Goal: Information Seeking & Learning: Find specific fact

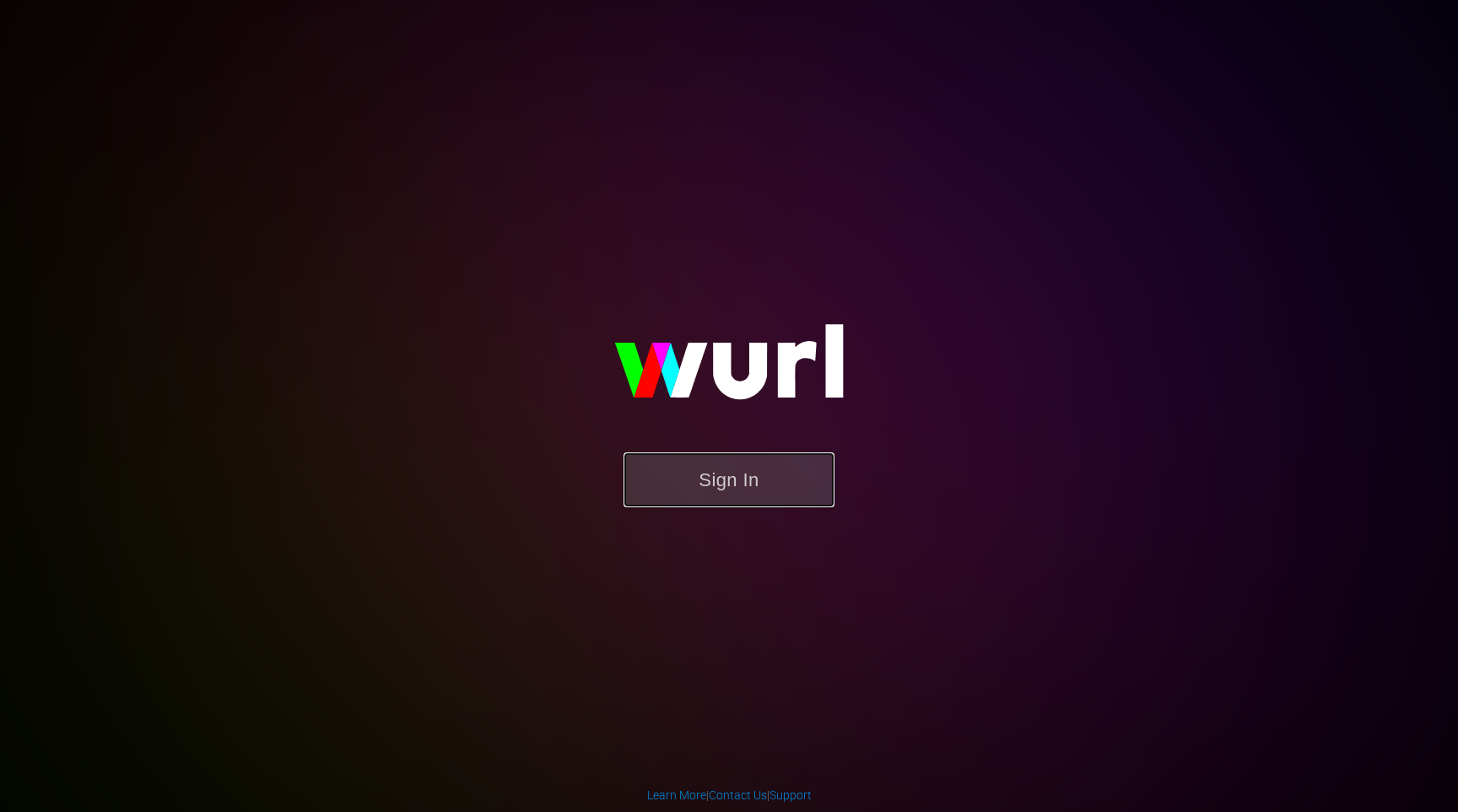
click at [806, 483] on button "Sign In" at bounding box center [729, 480] width 211 height 55
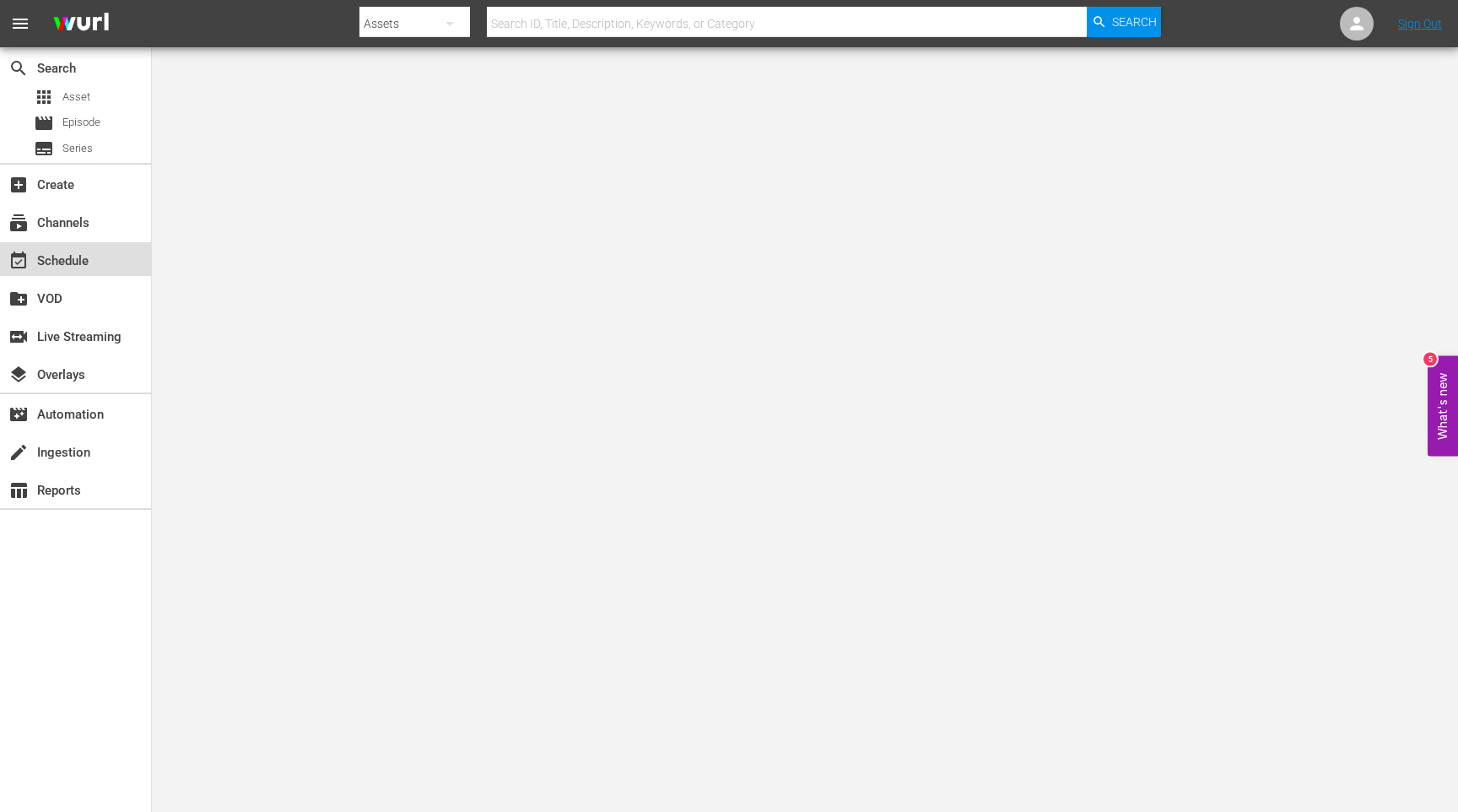
click at [90, 260] on div "event_available Schedule" at bounding box center [47, 258] width 94 height 16
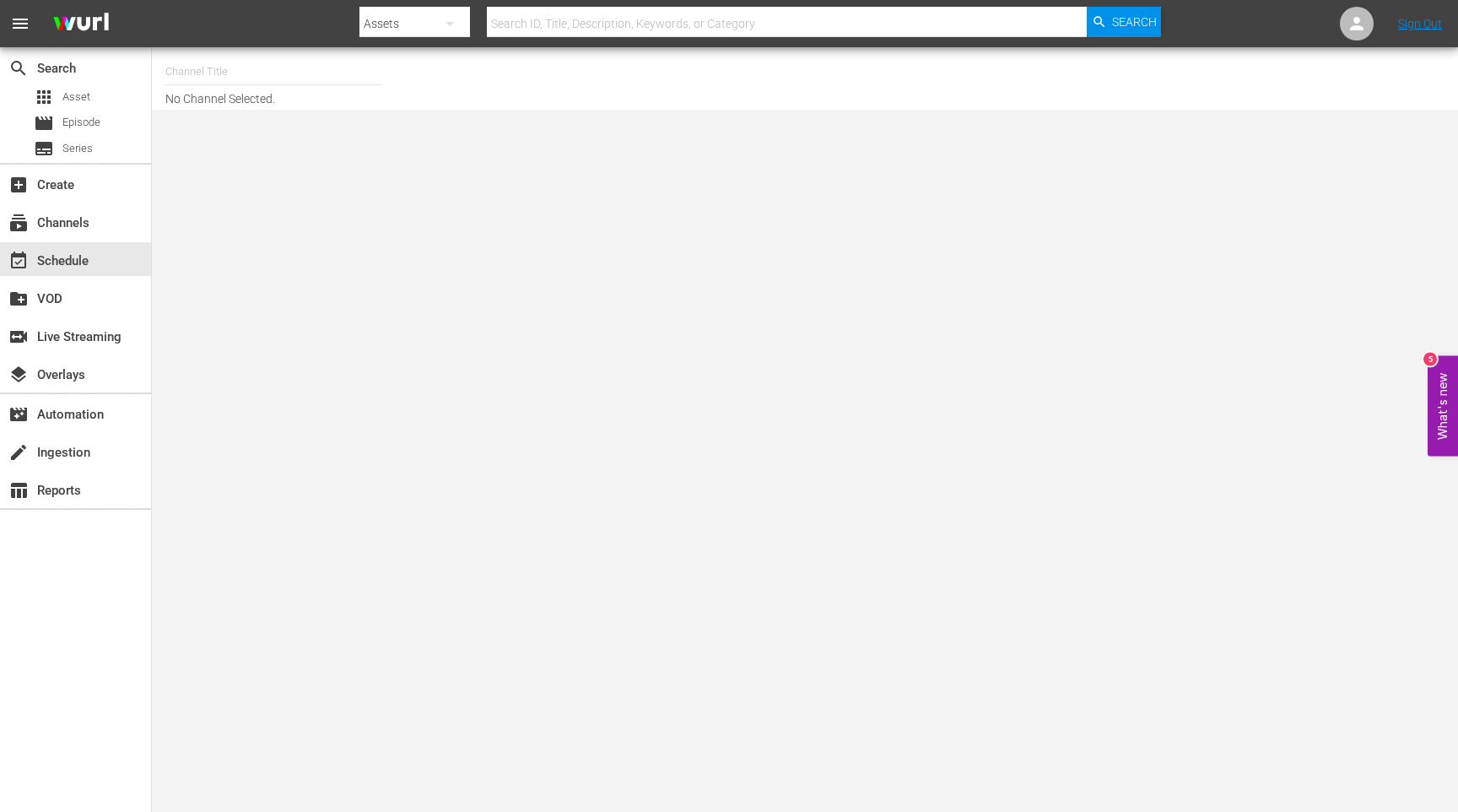
click at [245, 77] on input "text" at bounding box center [274, 71] width 216 height 40
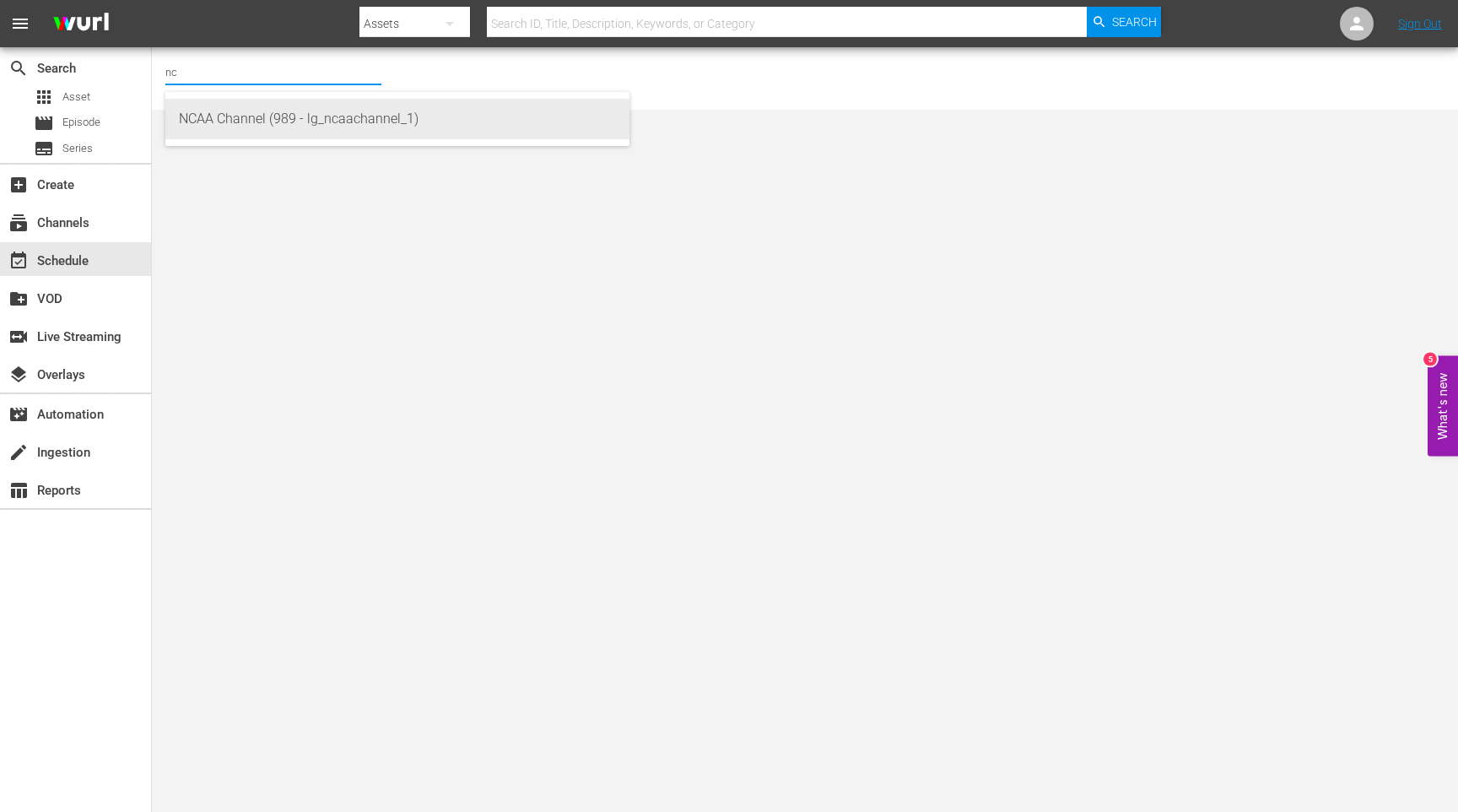
click at [293, 114] on div "NCAA Channel (989 - lg_ncaachannel_1)" at bounding box center [397, 119] width 437 height 40
type input "NCAA Channel (989 - lg_ncaachannel_1)"
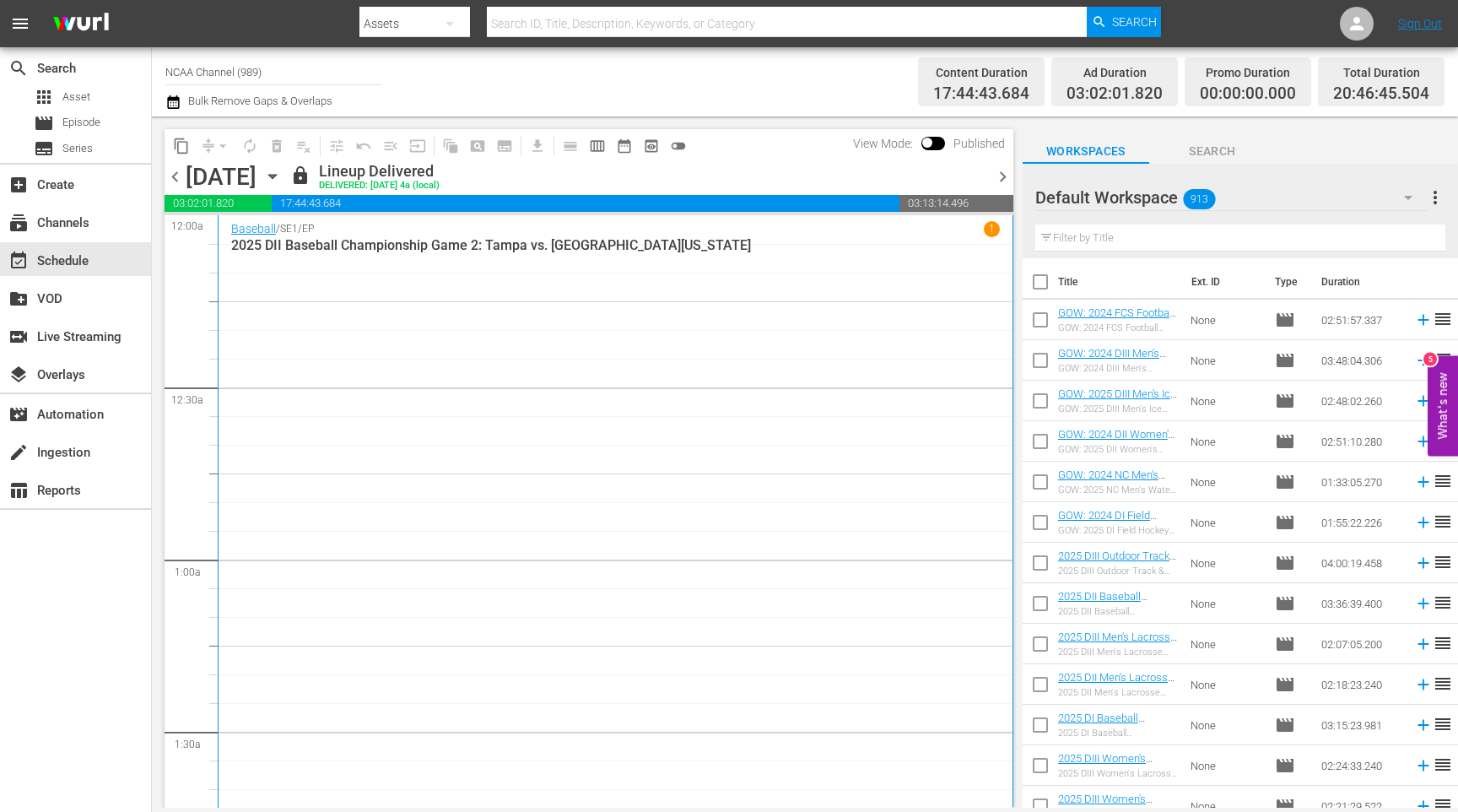
click at [1003, 173] on span "chevron_right" at bounding box center [1003, 177] width 21 height 21
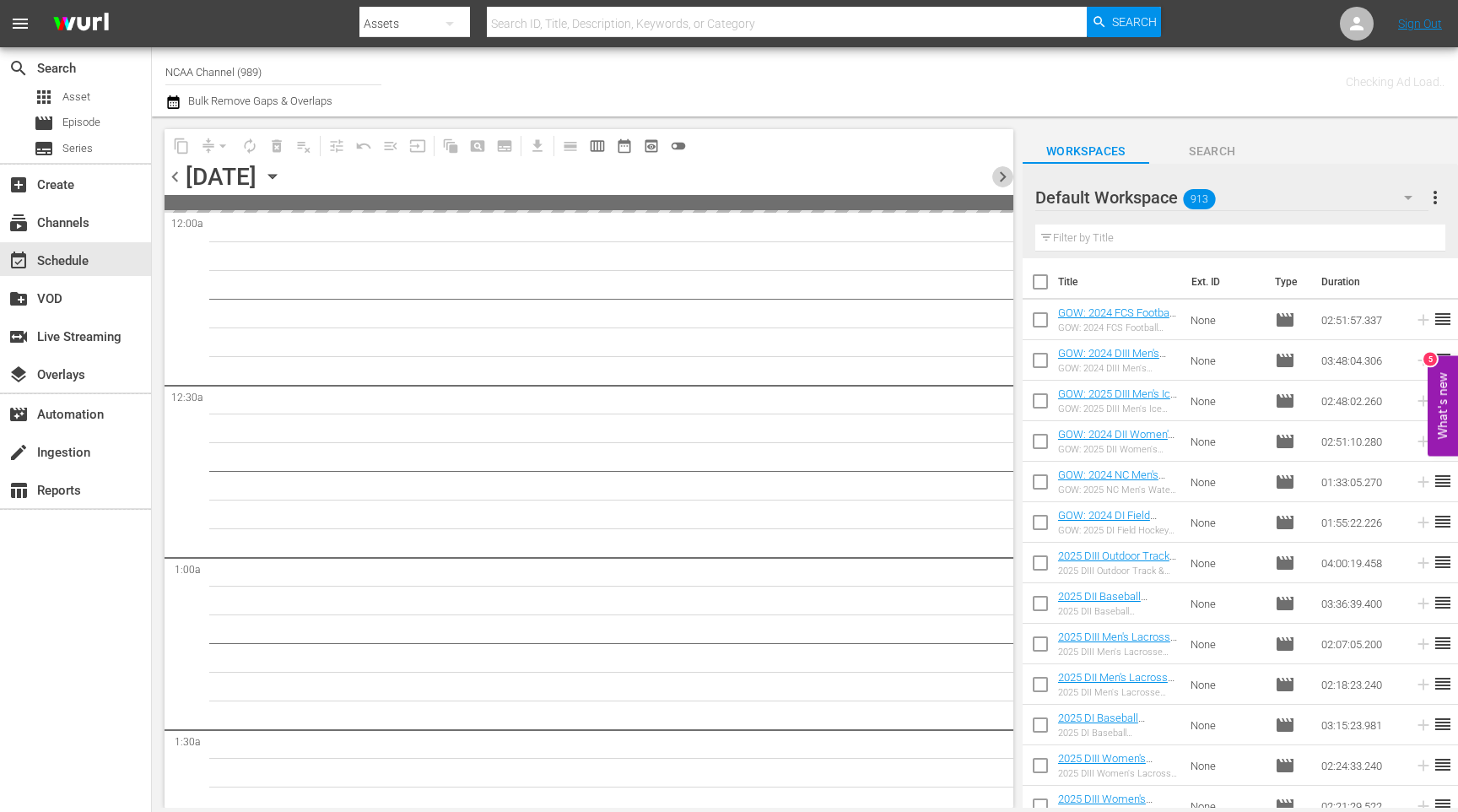
click at [1003, 173] on span "chevron_right" at bounding box center [1003, 177] width 21 height 21
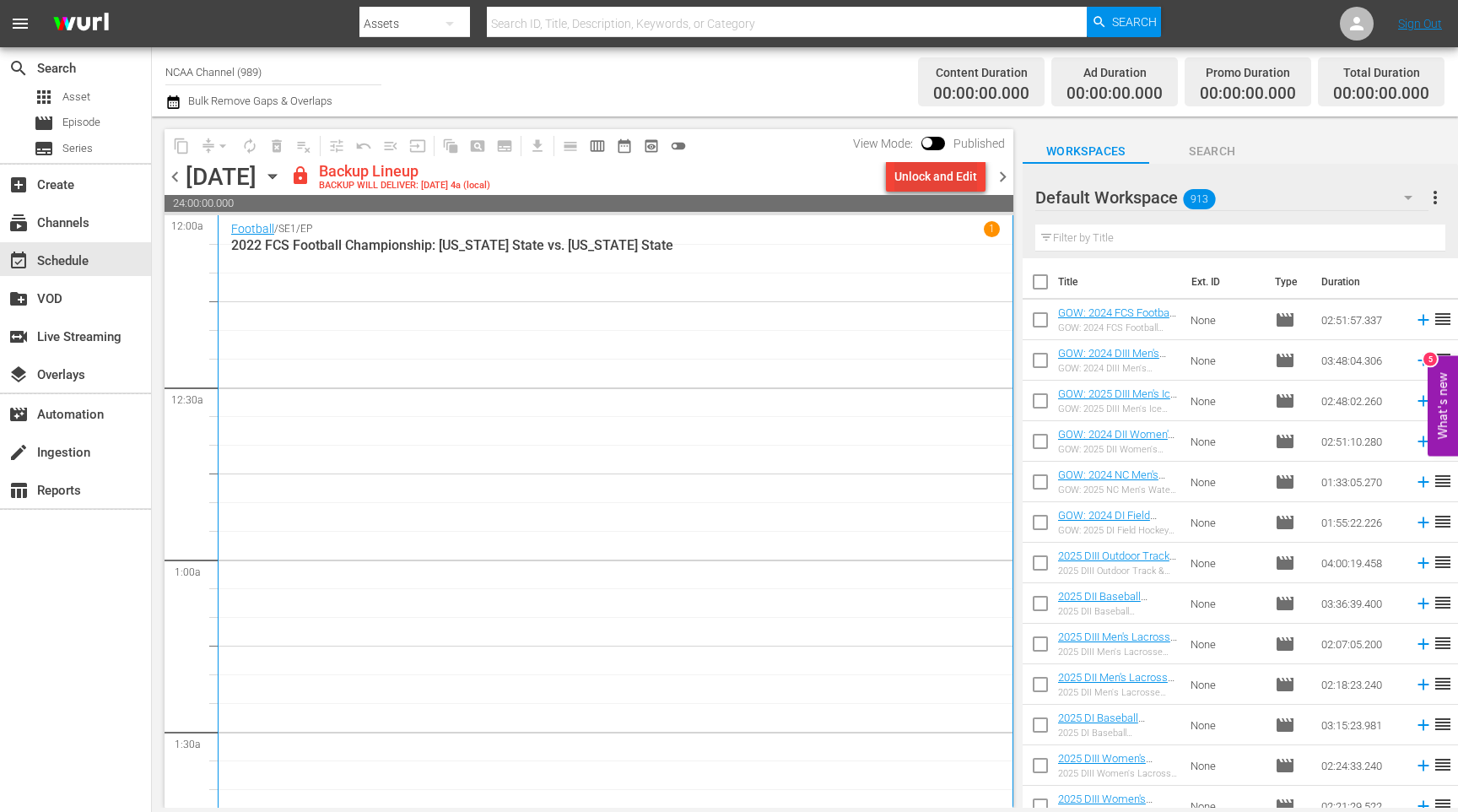
click at [952, 179] on div "Unlock and Edit" at bounding box center [936, 176] width 82 height 30
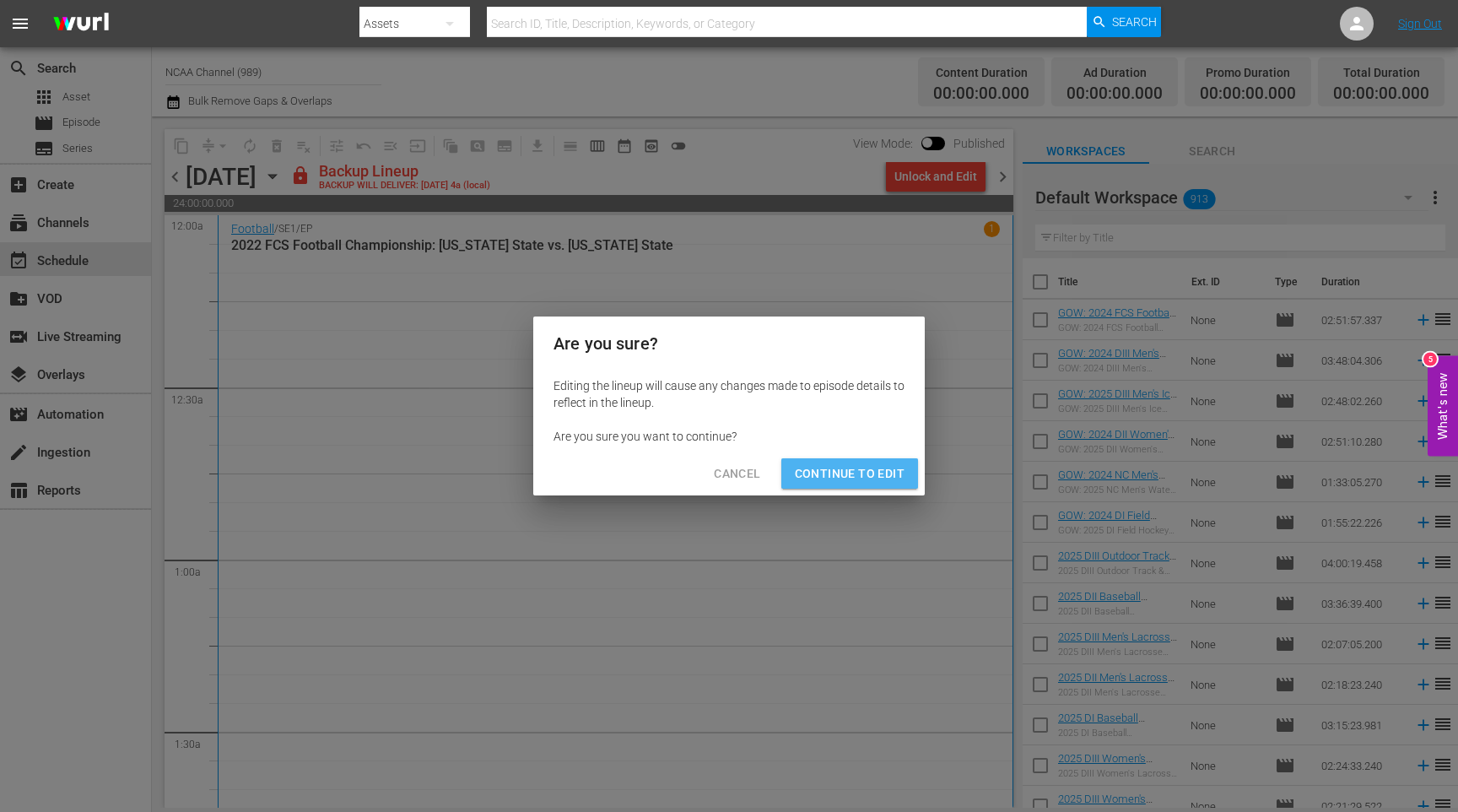
click at [879, 471] on span "Continue to Edit" at bounding box center [850, 473] width 110 height 21
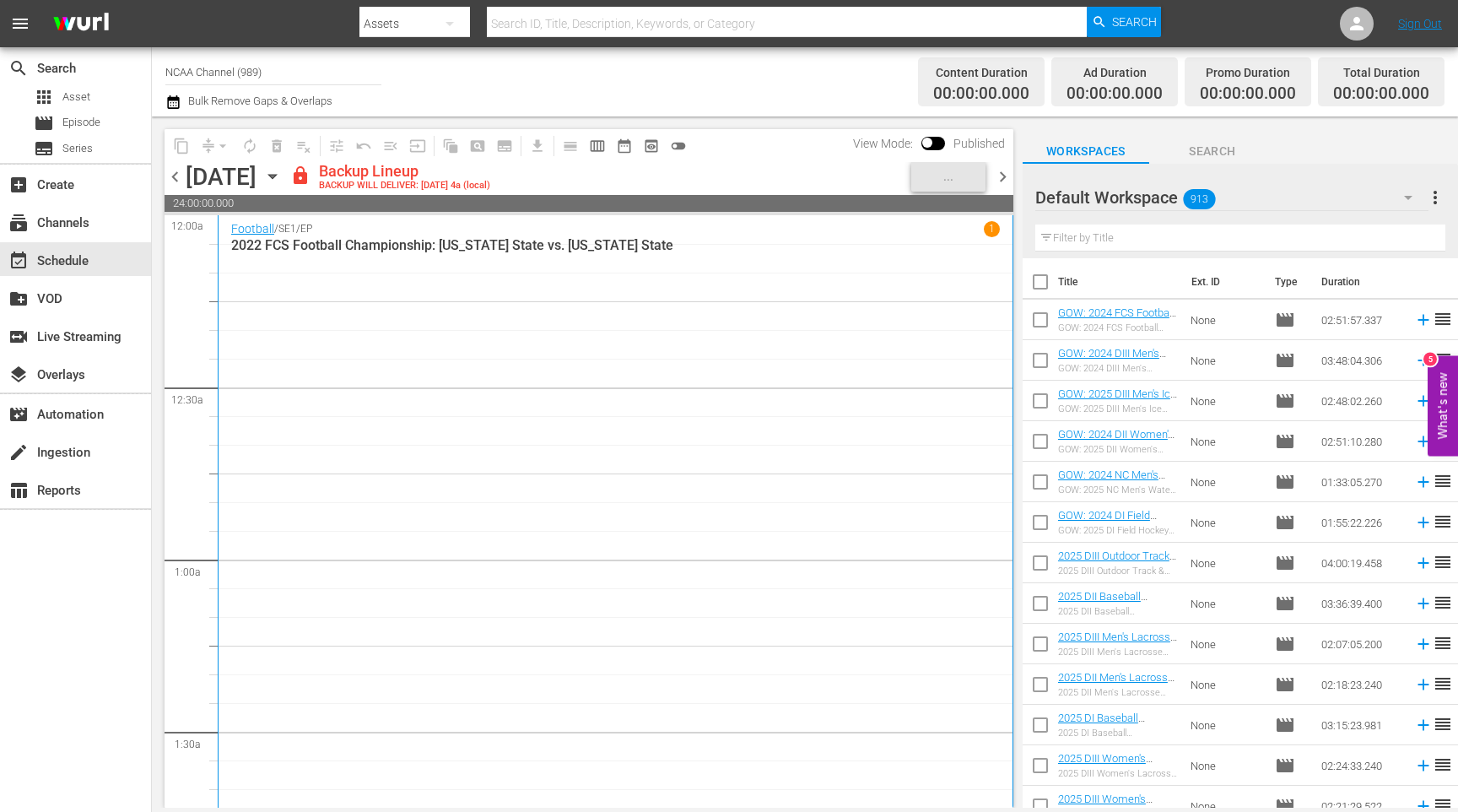
click at [1005, 179] on span "chevron_right" at bounding box center [1003, 177] width 21 height 21
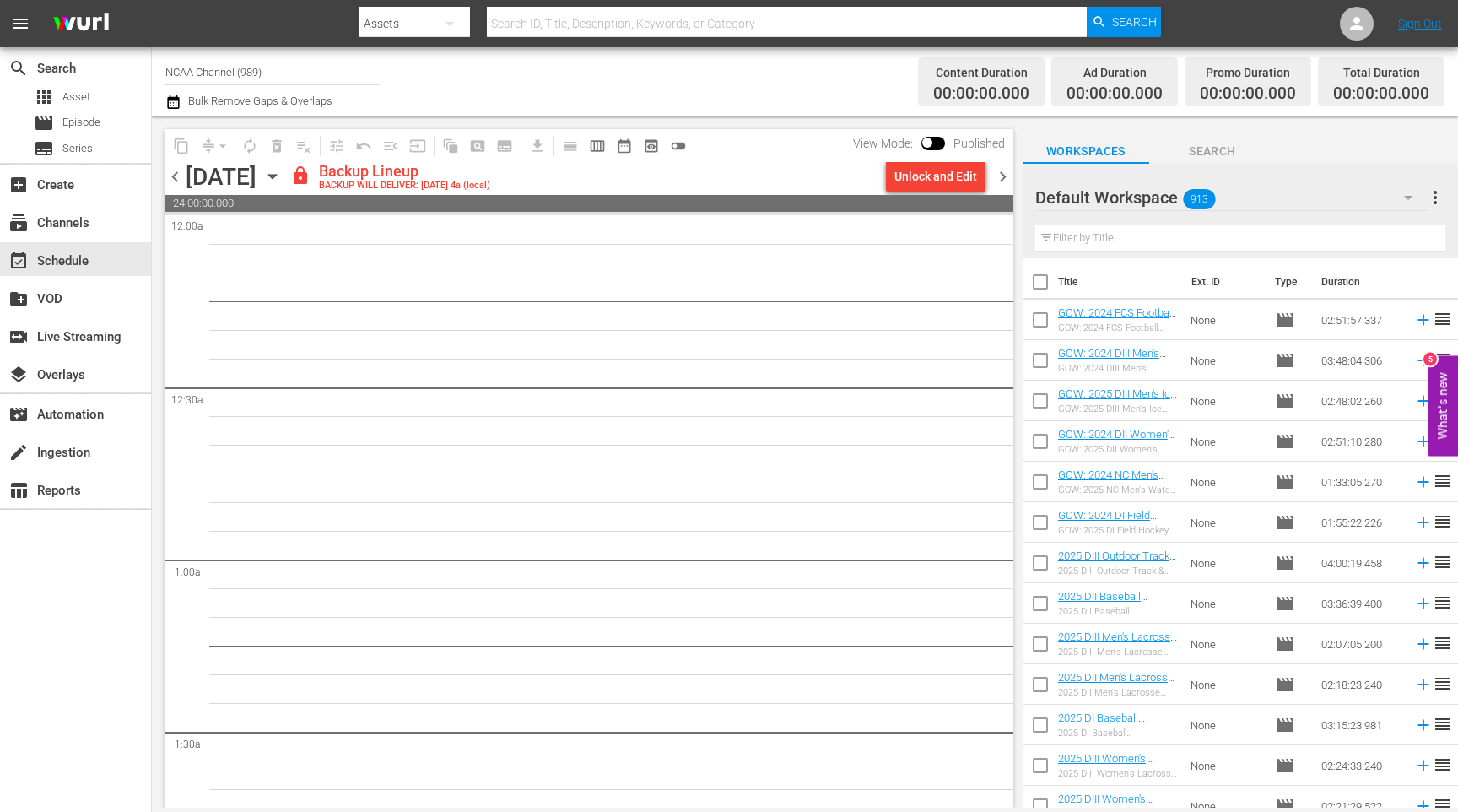
click at [941, 182] on div "Unlock and Edit" at bounding box center [936, 176] width 82 height 30
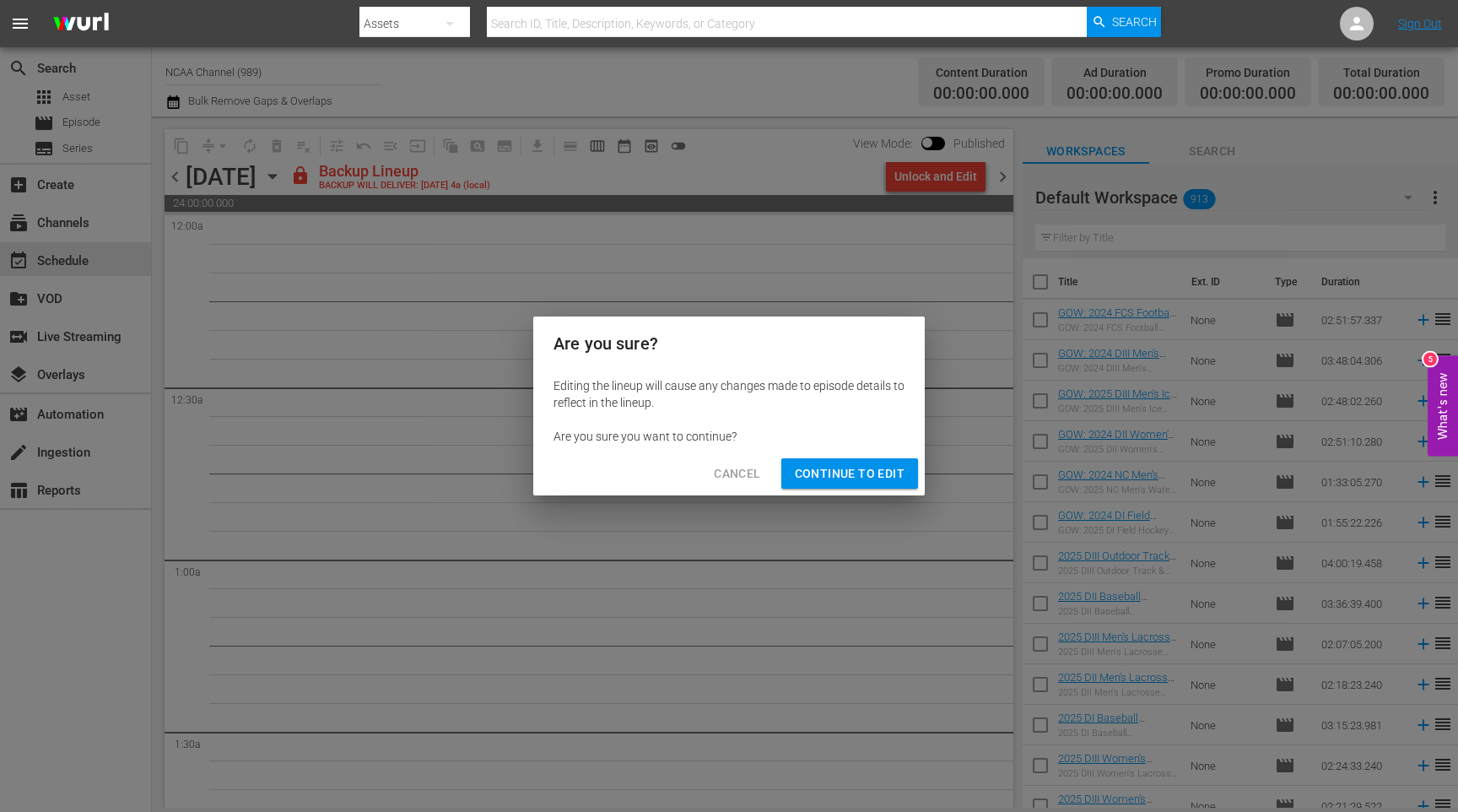
click at [843, 473] on span "Continue to Edit" at bounding box center [850, 473] width 110 height 21
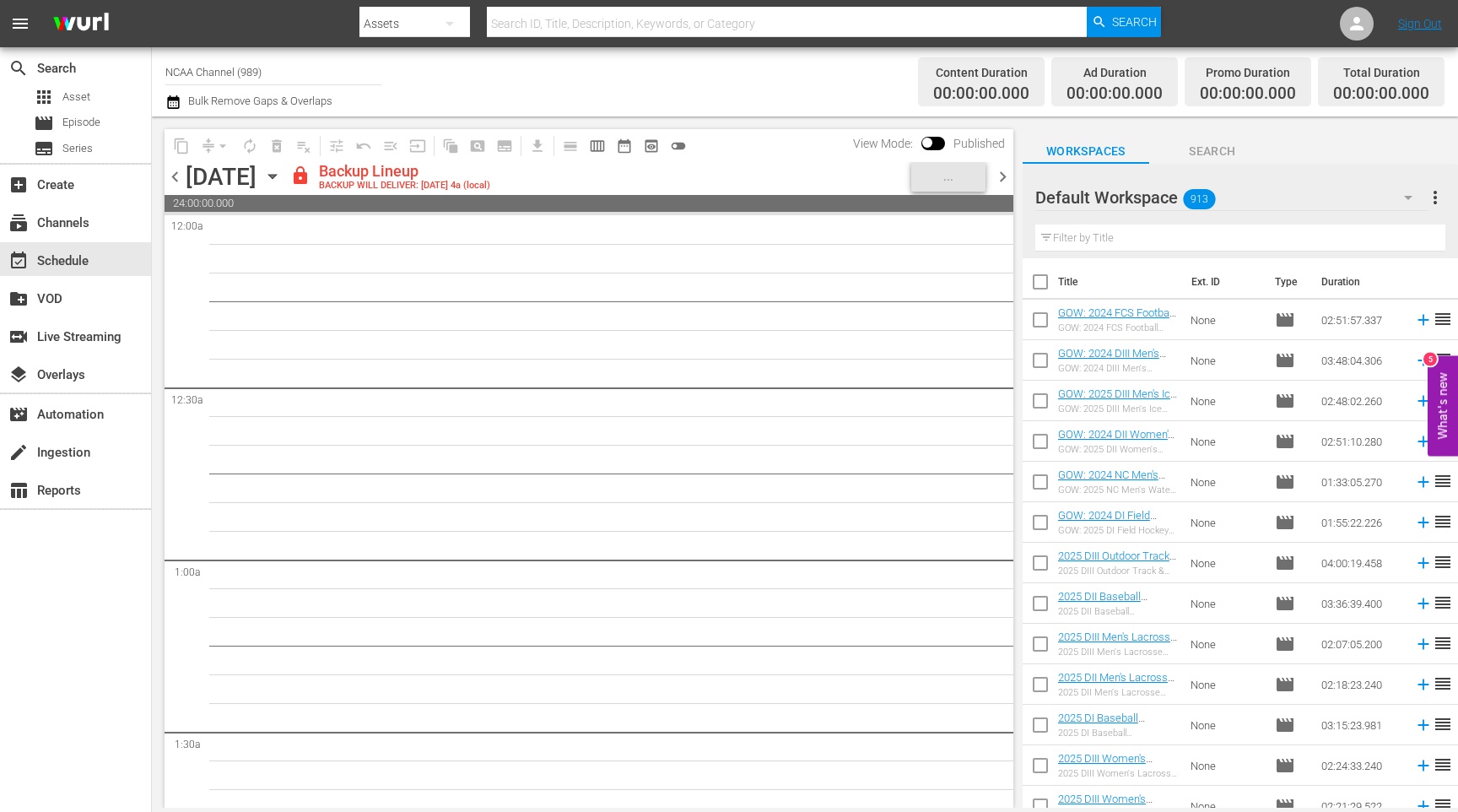
click at [1081, 229] on input "text" at bounding box center [1241, 237] width 410 height 27
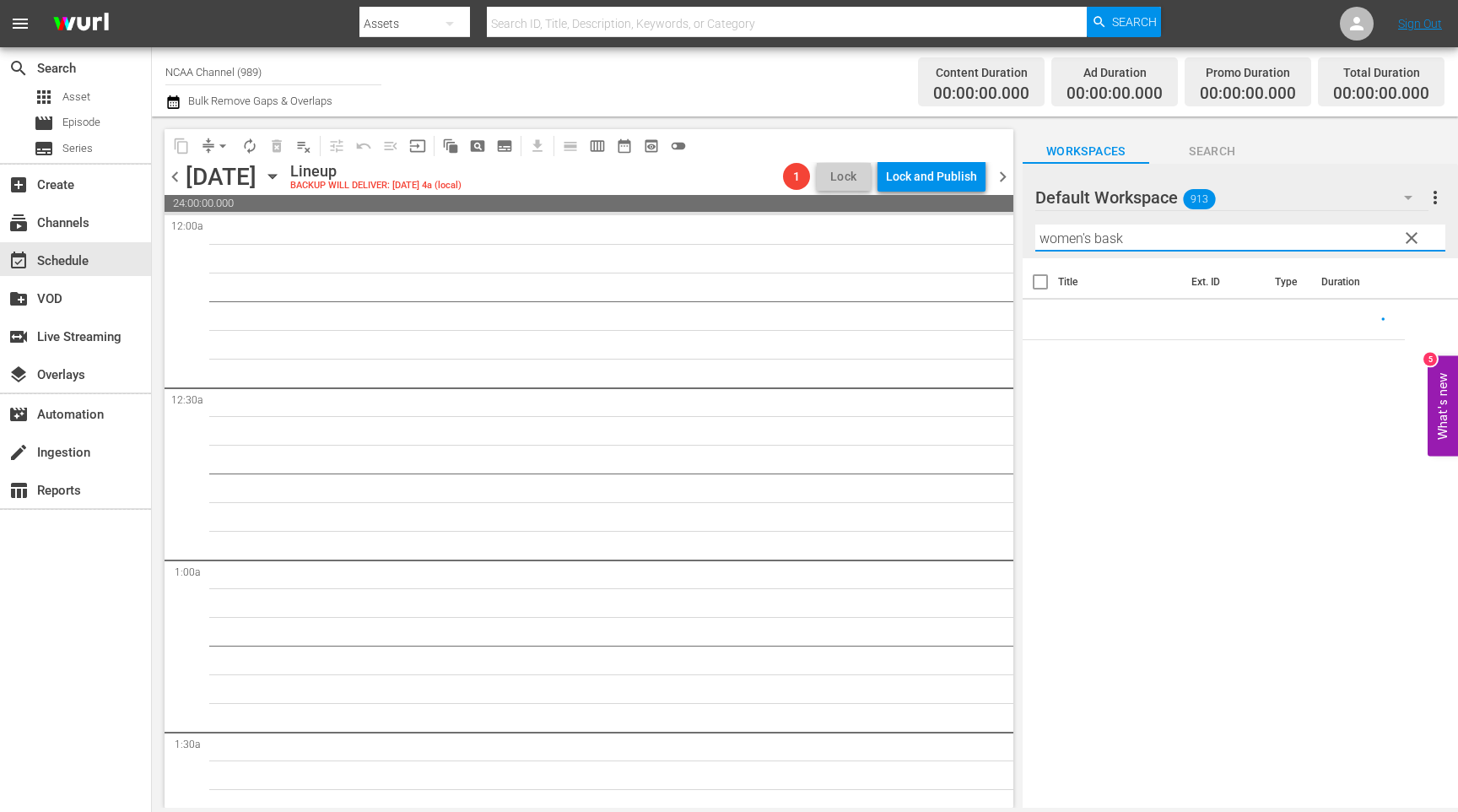
type input "women's basketball"
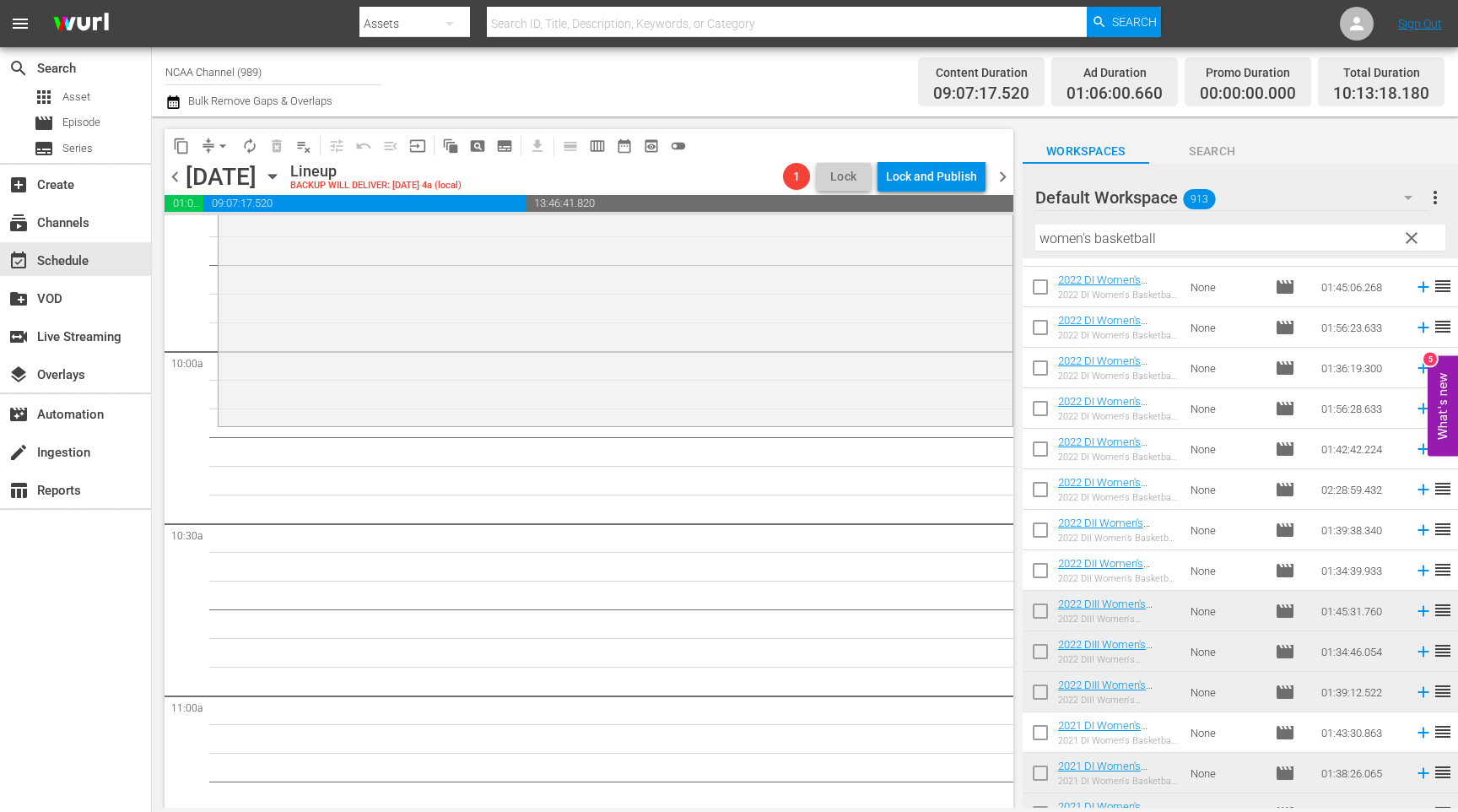
scroll to position [3964, 0]
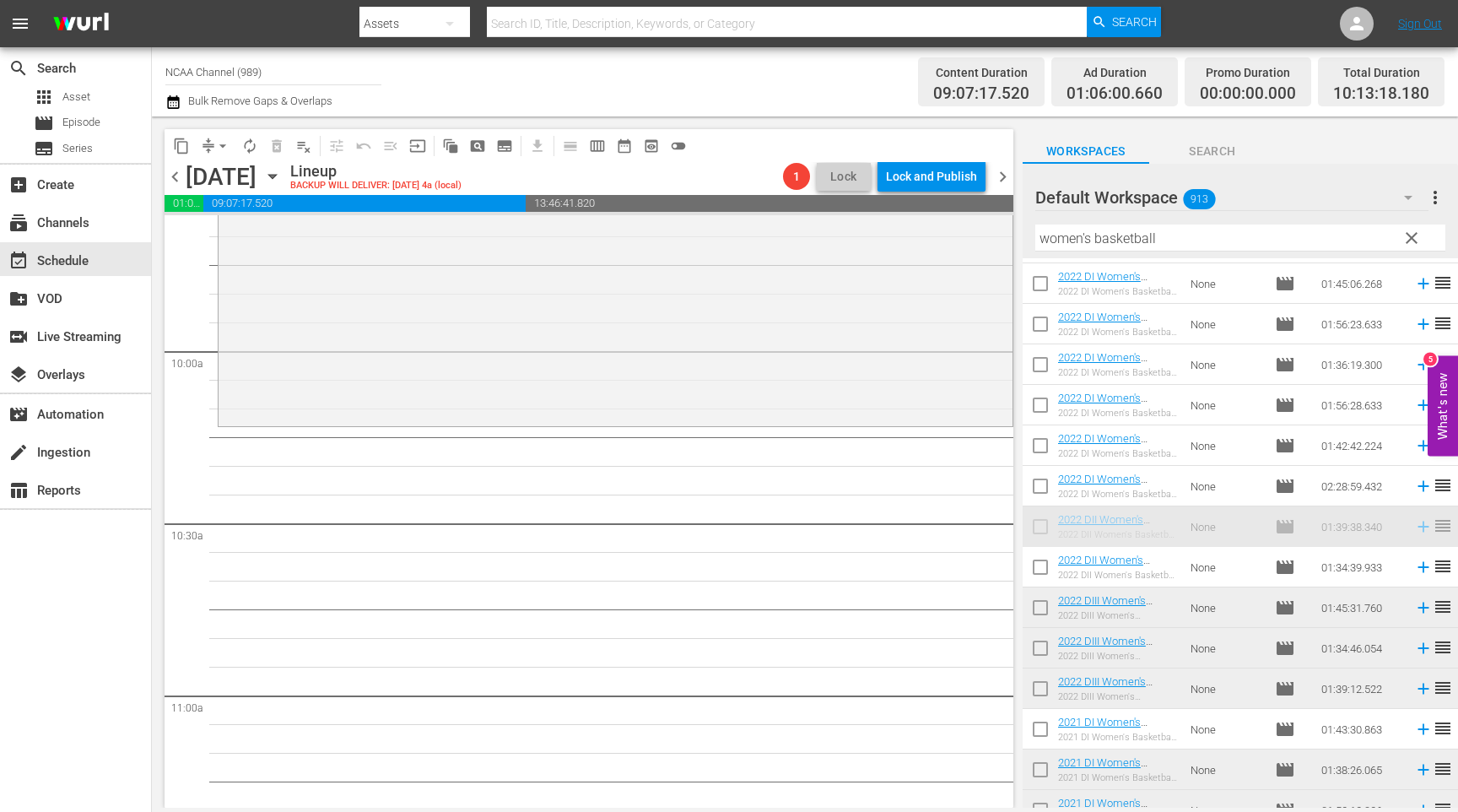
drag, startPoint x: 1238, startPoint y: 532, endPoint x: 1135, endPoint y: 567, distance: 108.8
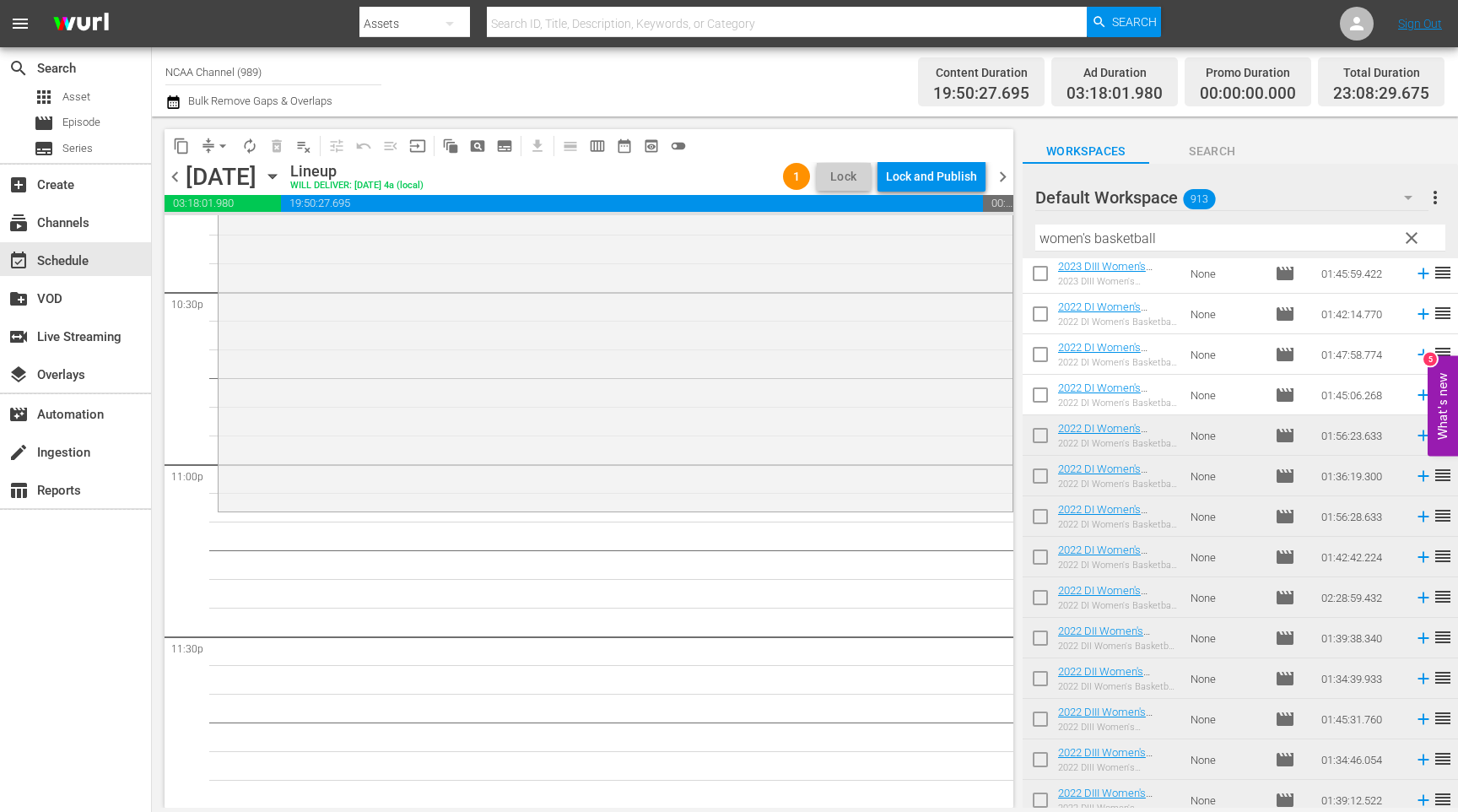
scroll to position [3845, 0]
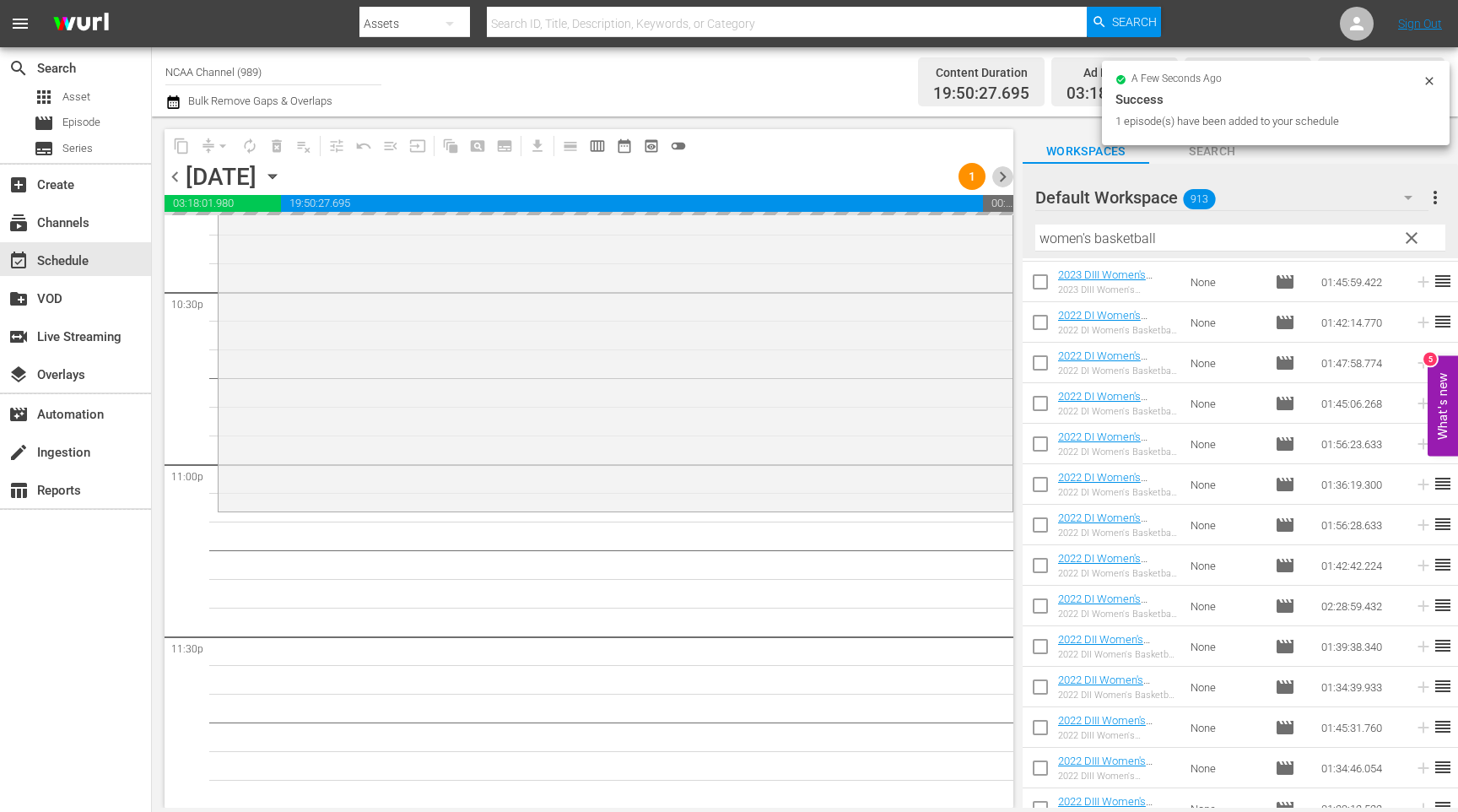
click at [1006, 179] on span "chevron_right" at bounding box center [1003, 177] width 21 height 21
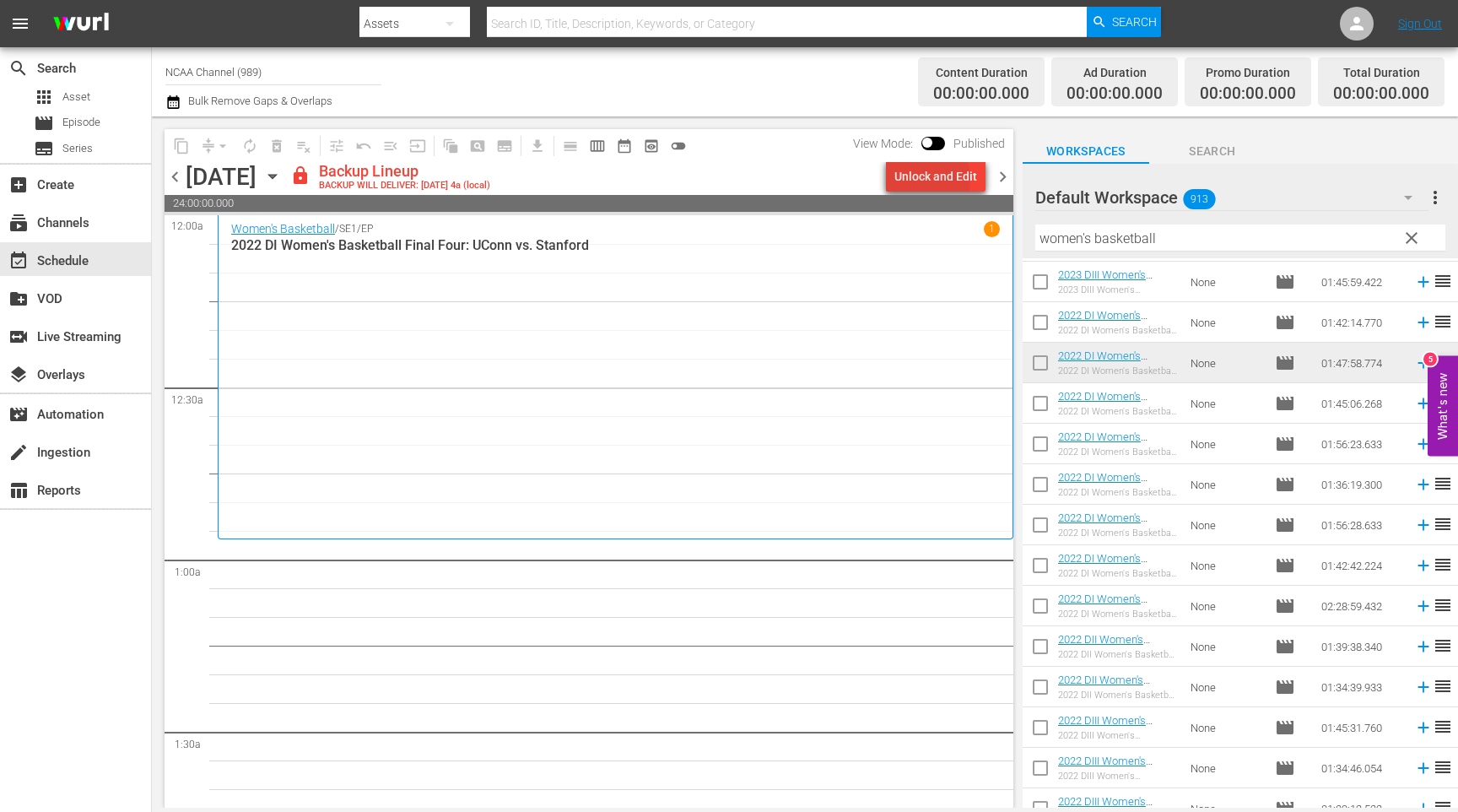
click at [924, 179] on div "Unlock and Edit" at bounding box center [936, 176] width 82 height 30
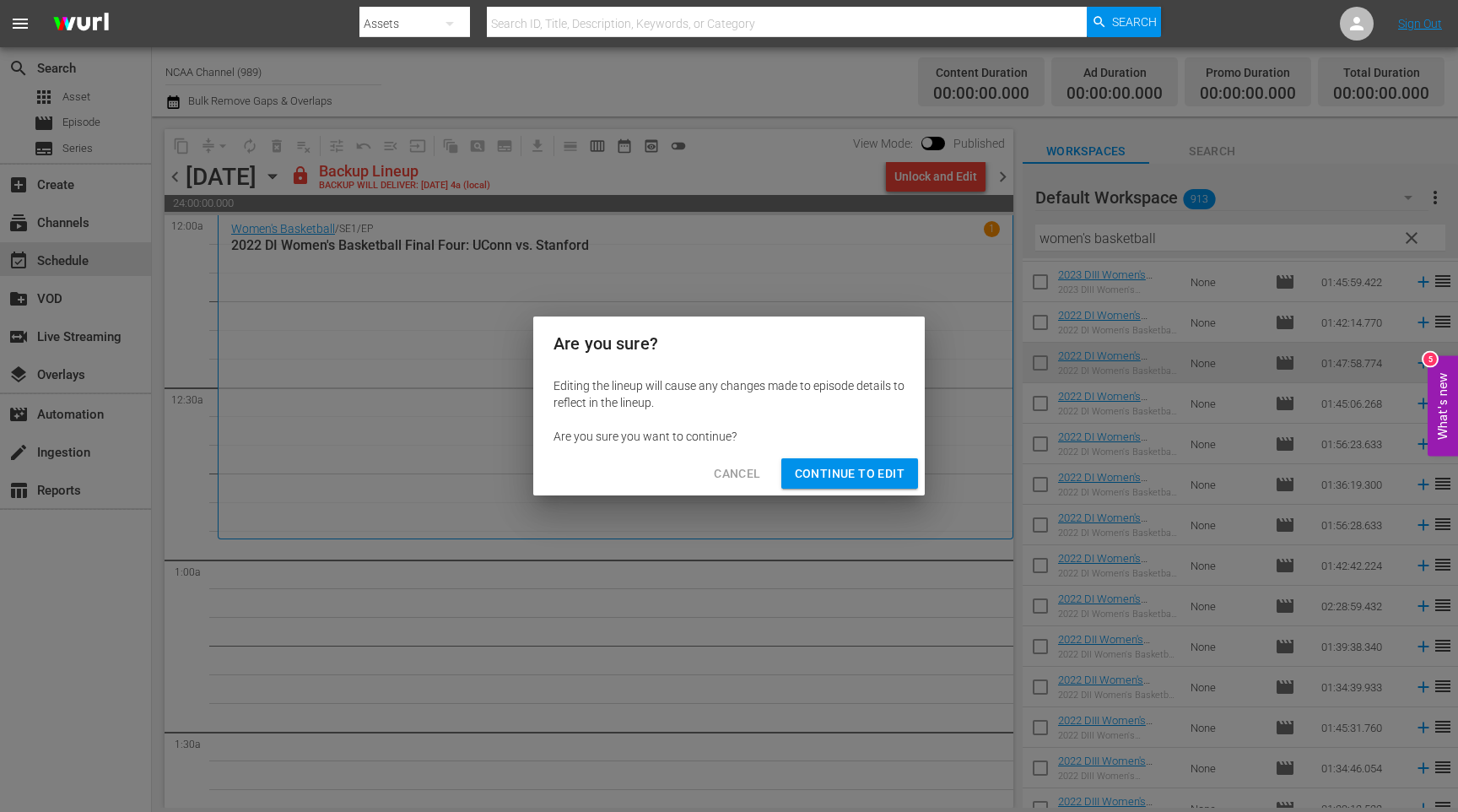
click at [873, 471] on span "Continue to Edit" at bounding box center [850, 473] width 110 height 21
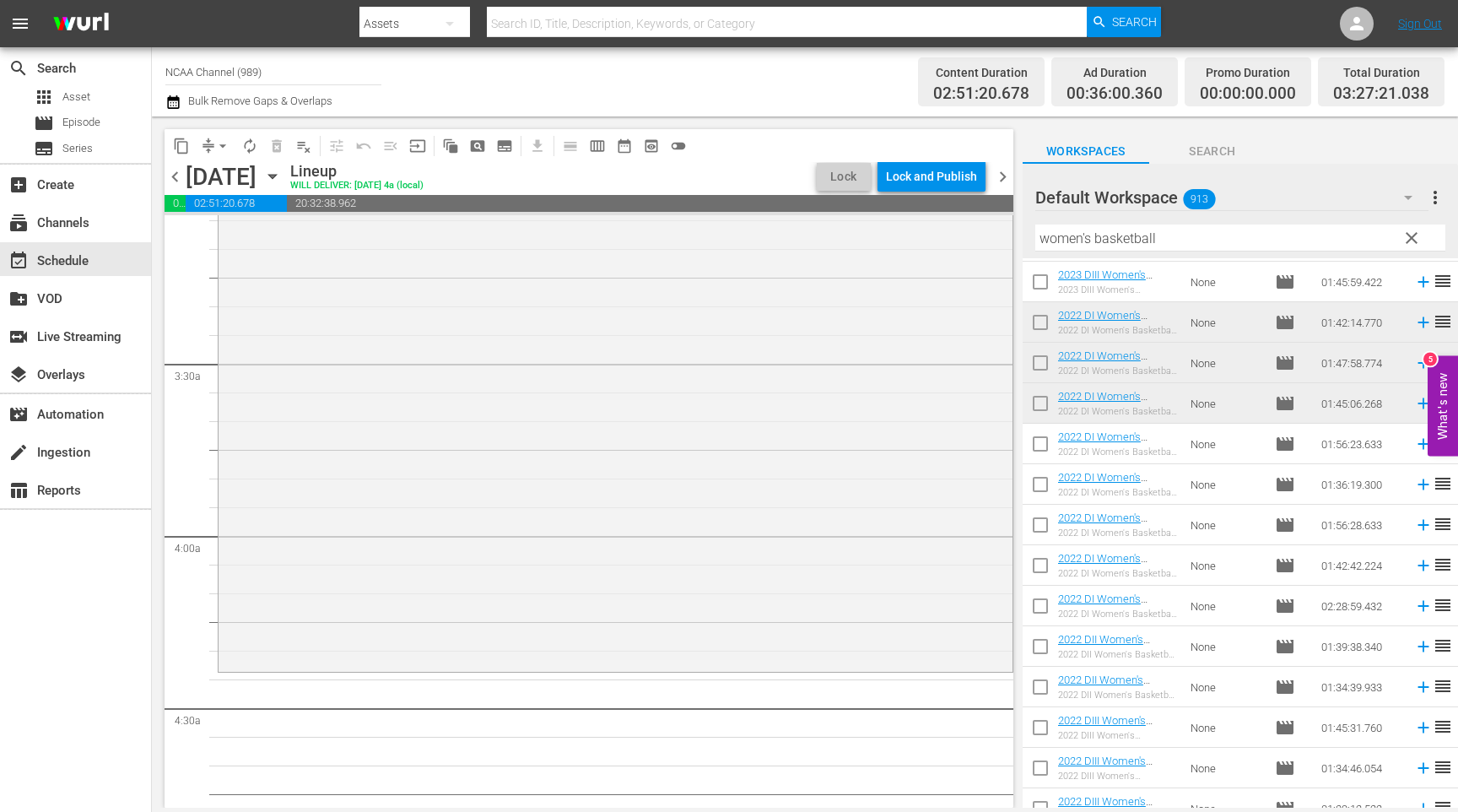
scroll to position [1079, 0]
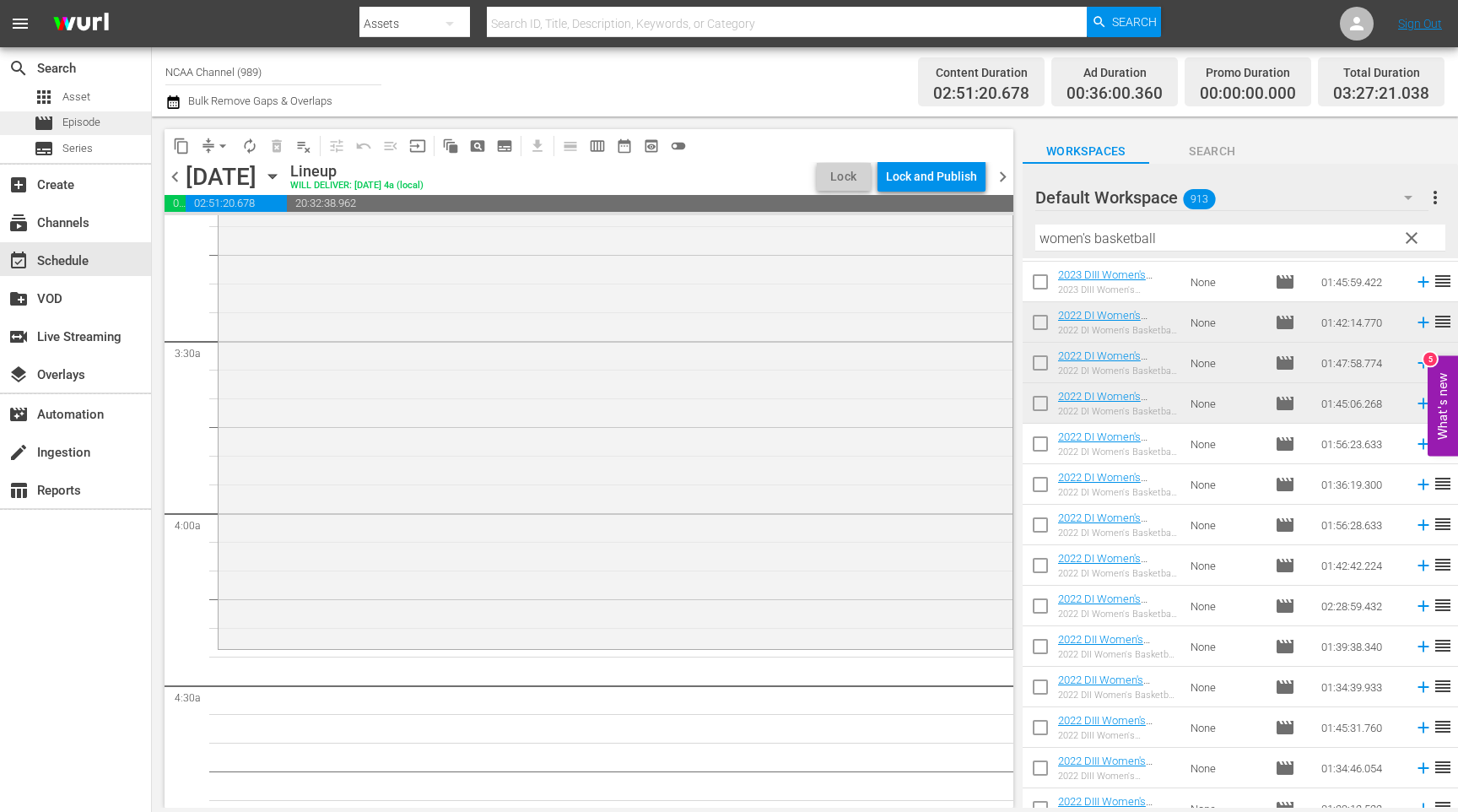
click at [89, 123] on span "Episode" at bounding box center [81, 122] width 38 height 16
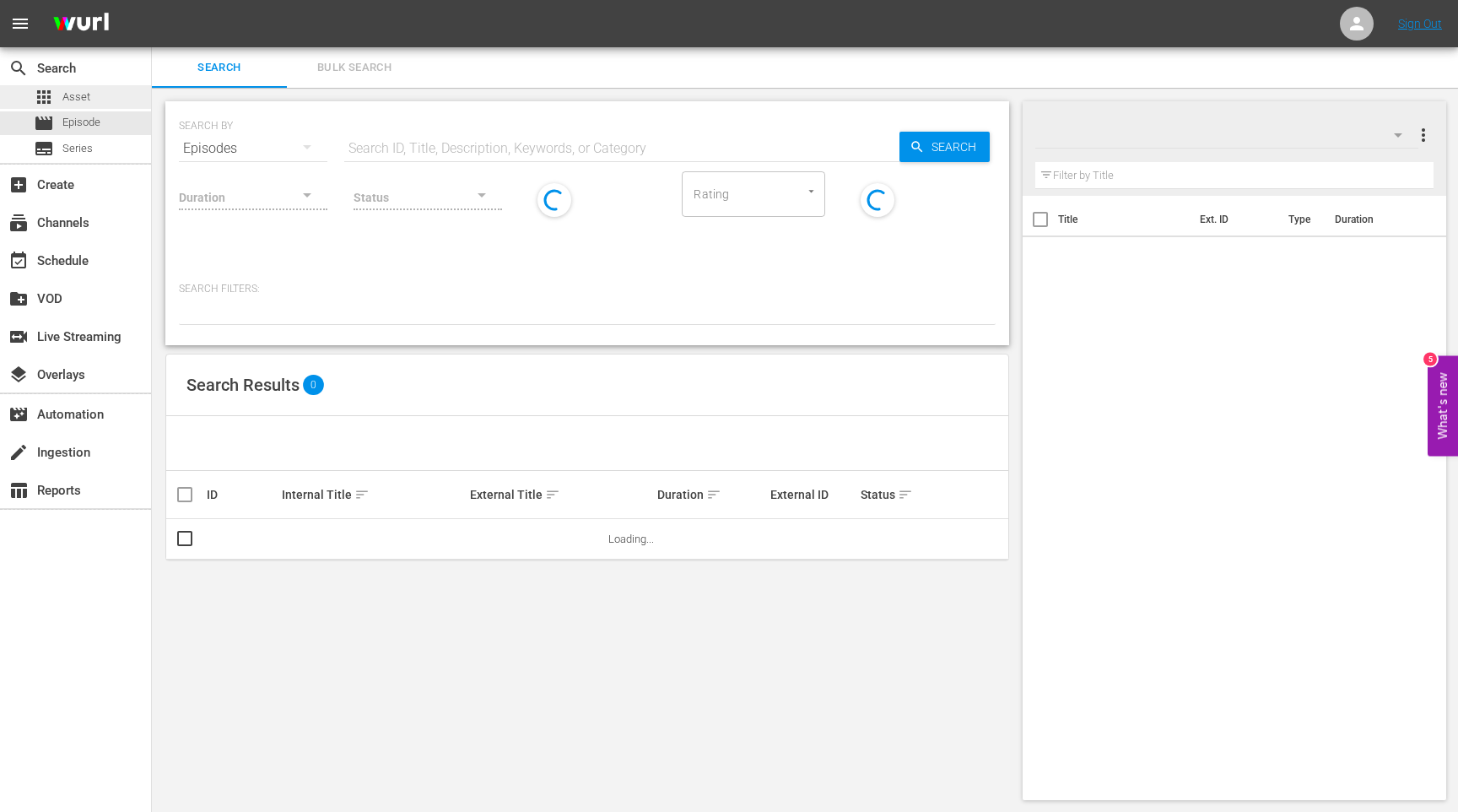
click at [81, 96] on span "Asset" at bounding box center [76, 97] width 27 height 16
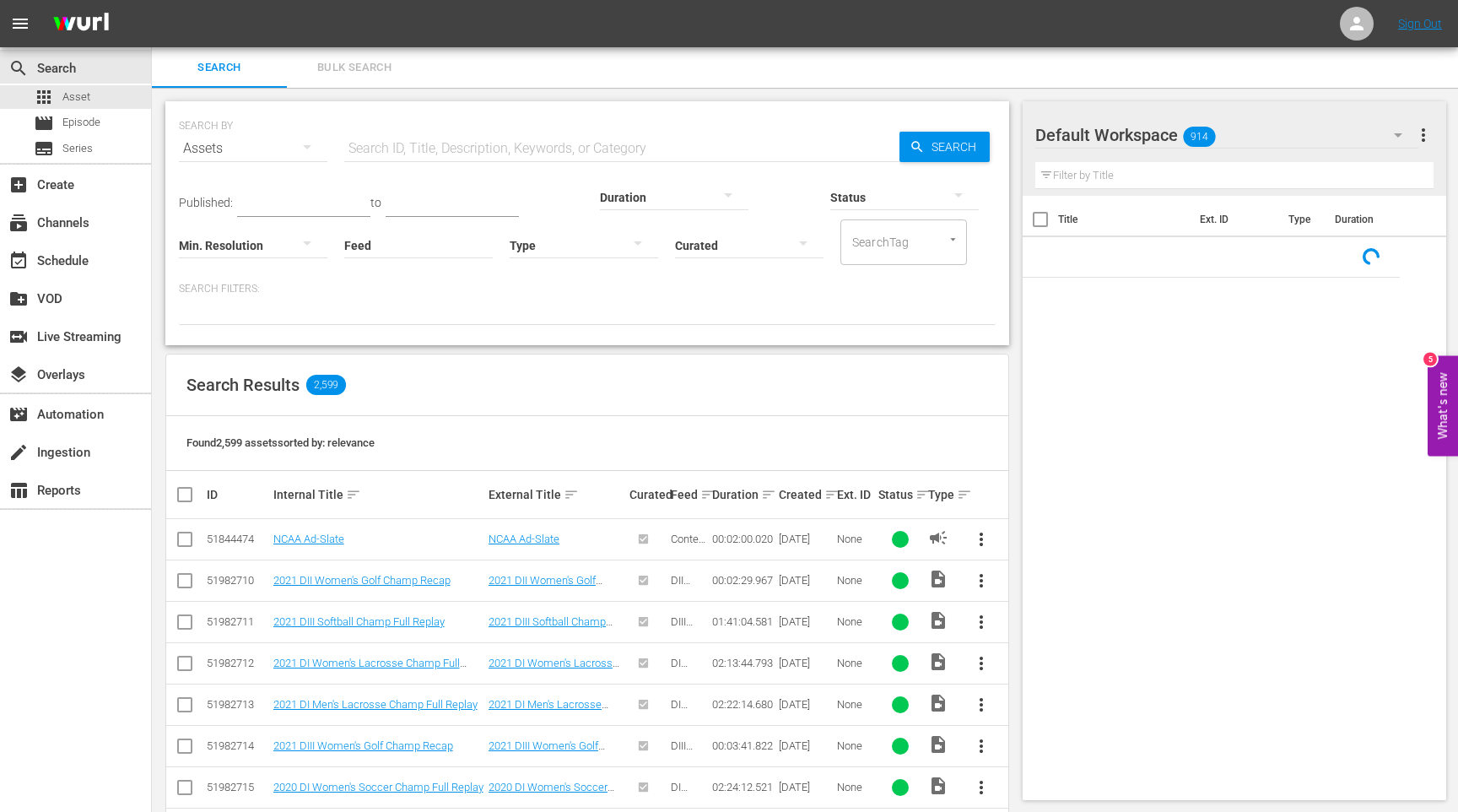
click at [512, 146] on input "text" at bounding box center [622, 148] width 555 height 40
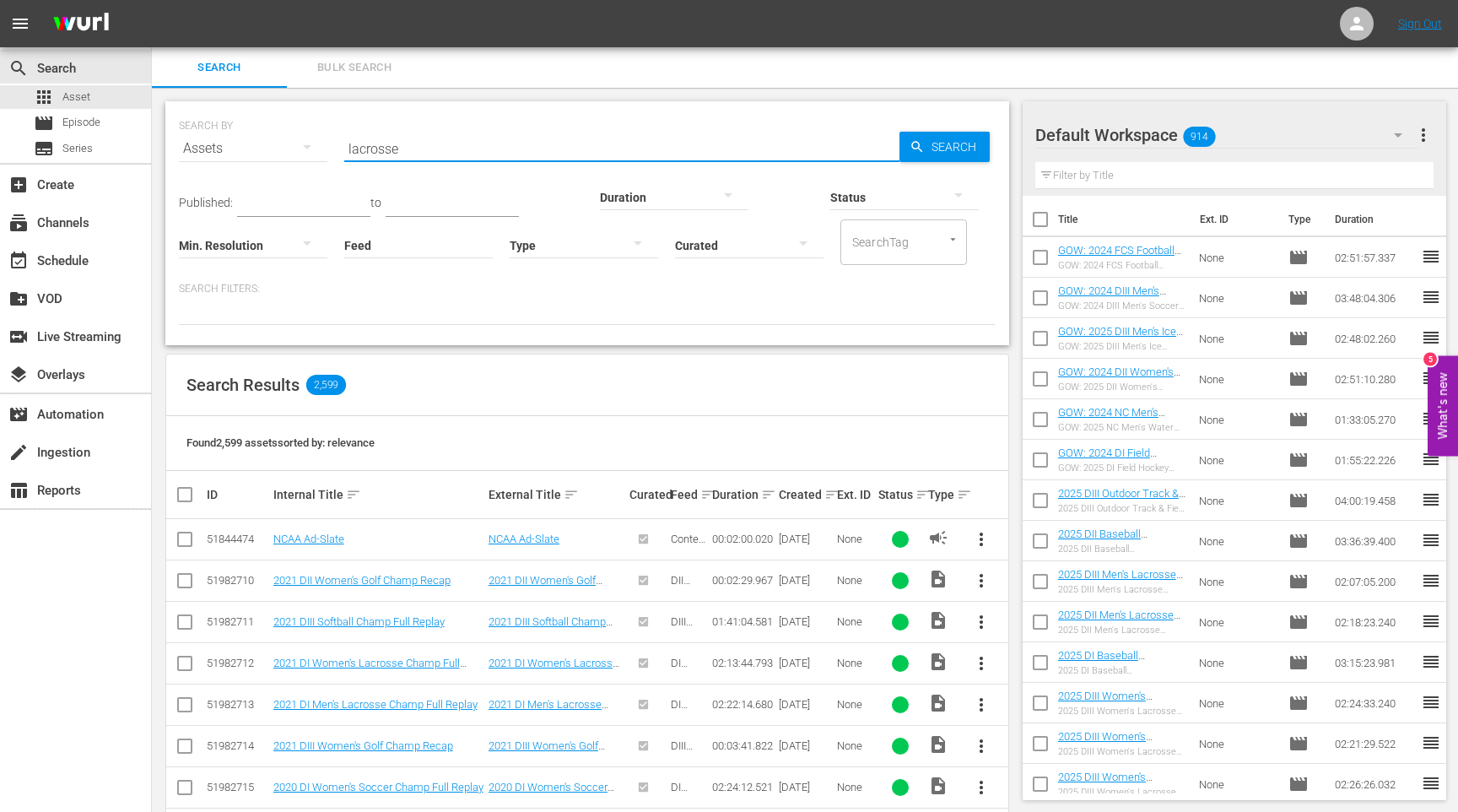
type input "lacrosse"
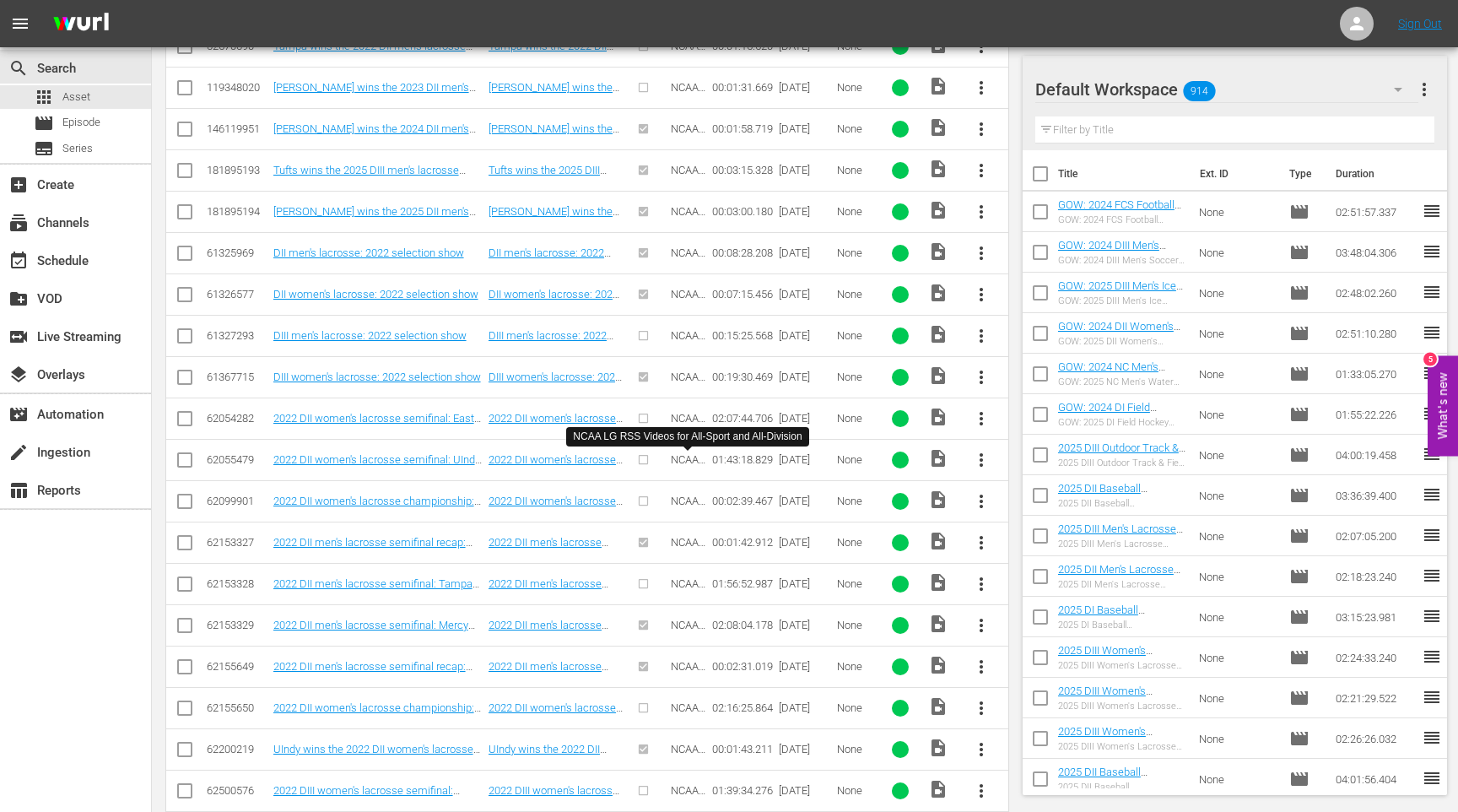
scroll to position [495, 0]
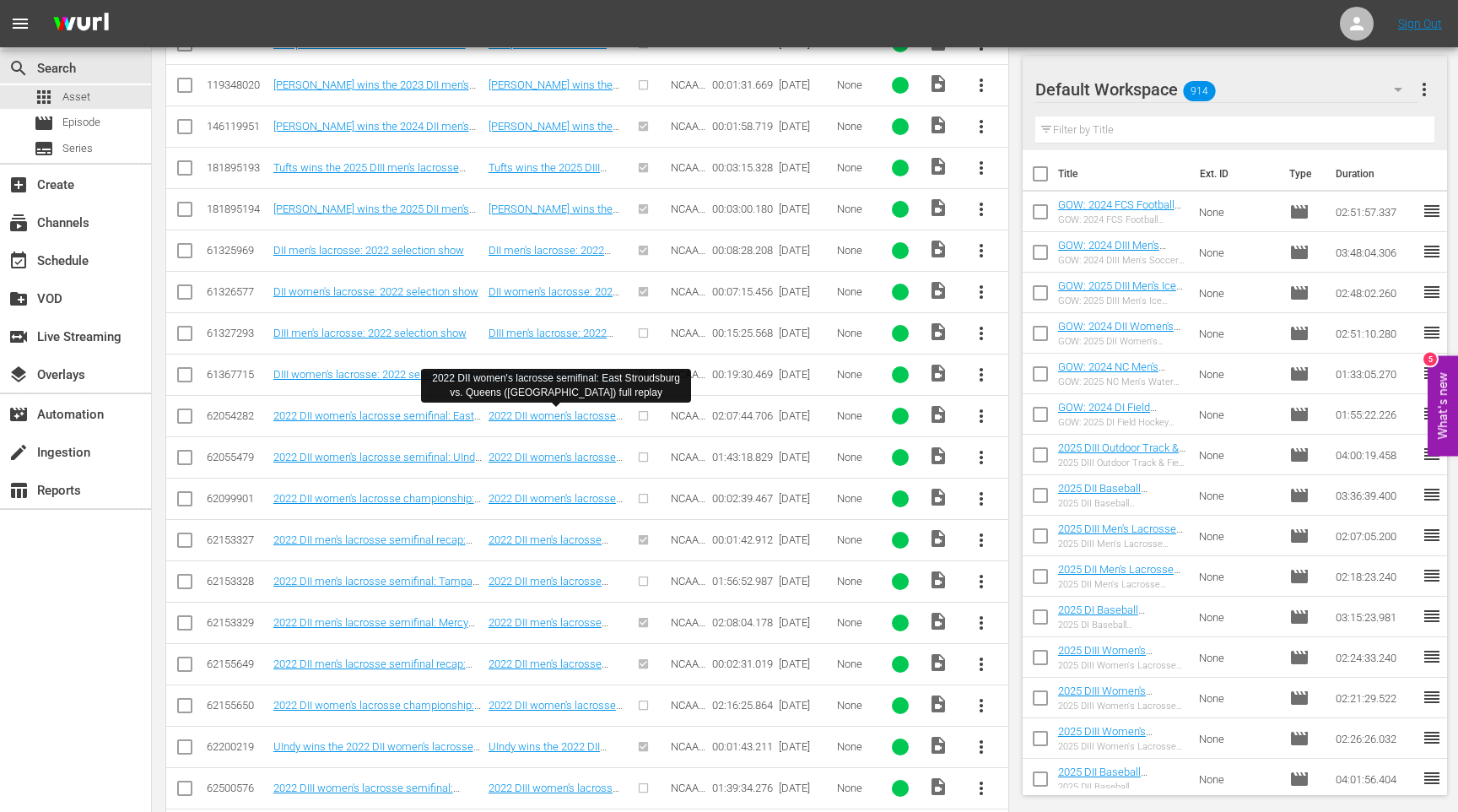
click at [151, 574] on div "search Search apps Asset movie Episode subtitles Series add_box Create subscrip…" at bounding box center [76, 453] width 152 height 812
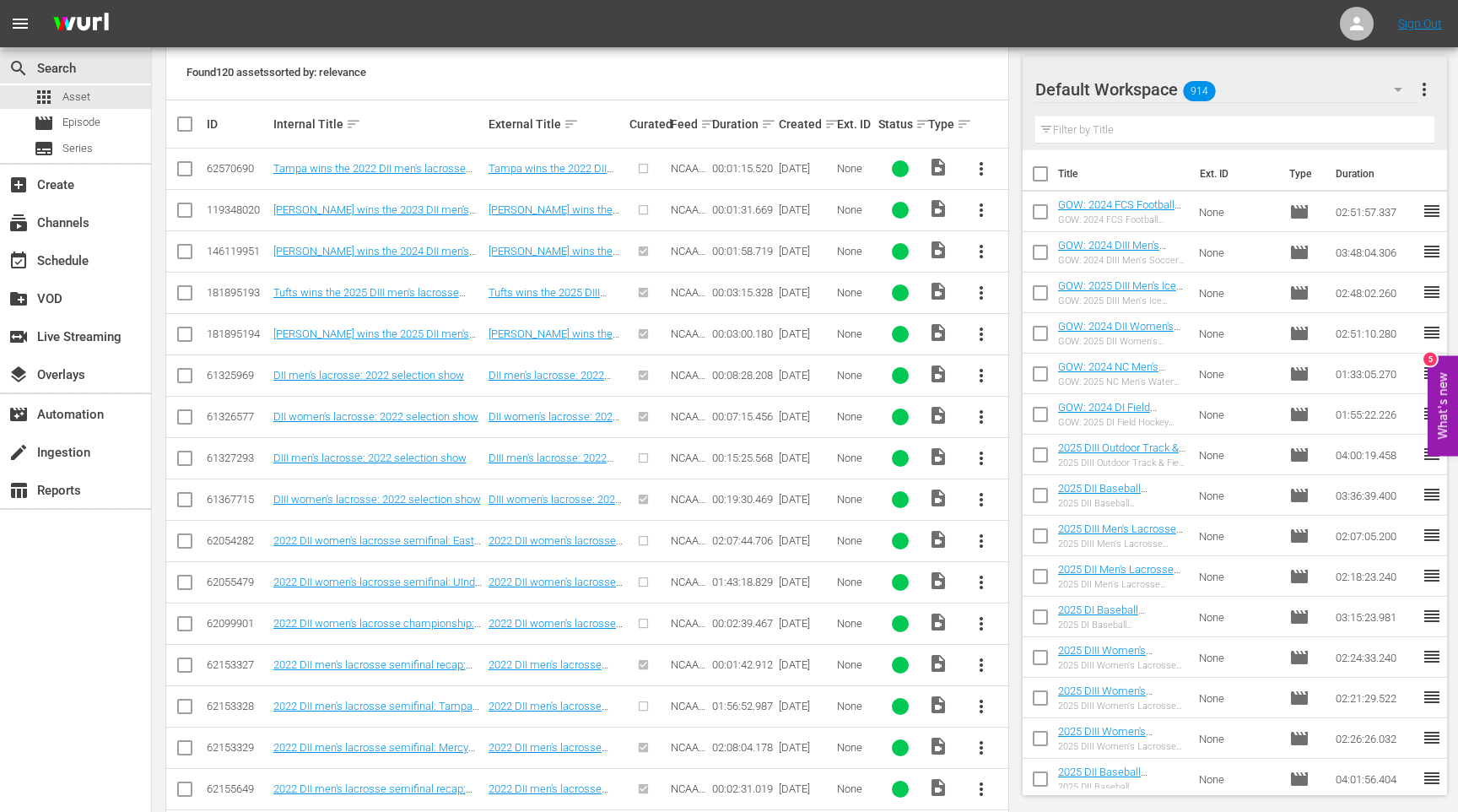
scroll to position [331, 0]
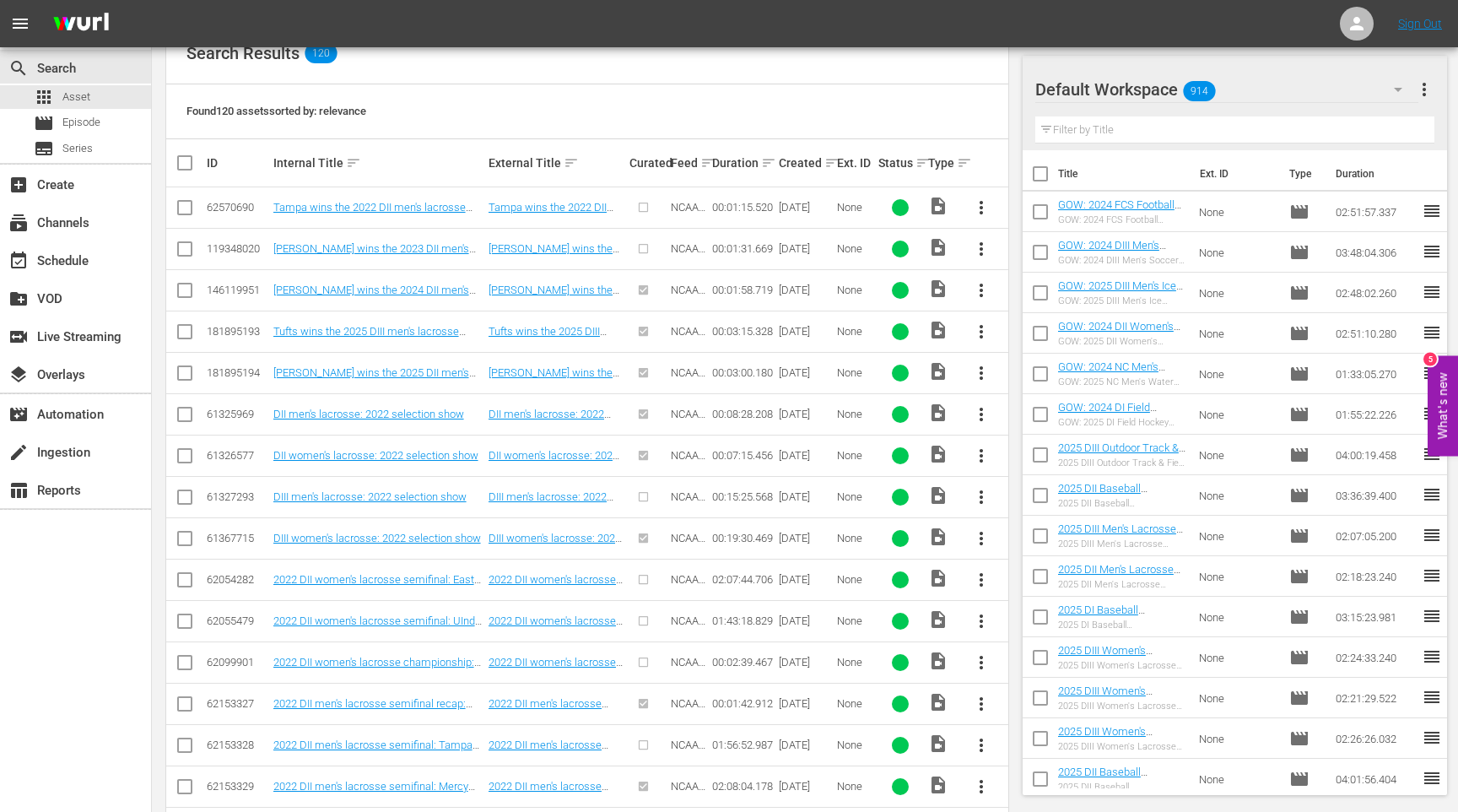
click at [835, 160] on th "Ext. ID" at bounding box center [854, 163] width 41 height 48
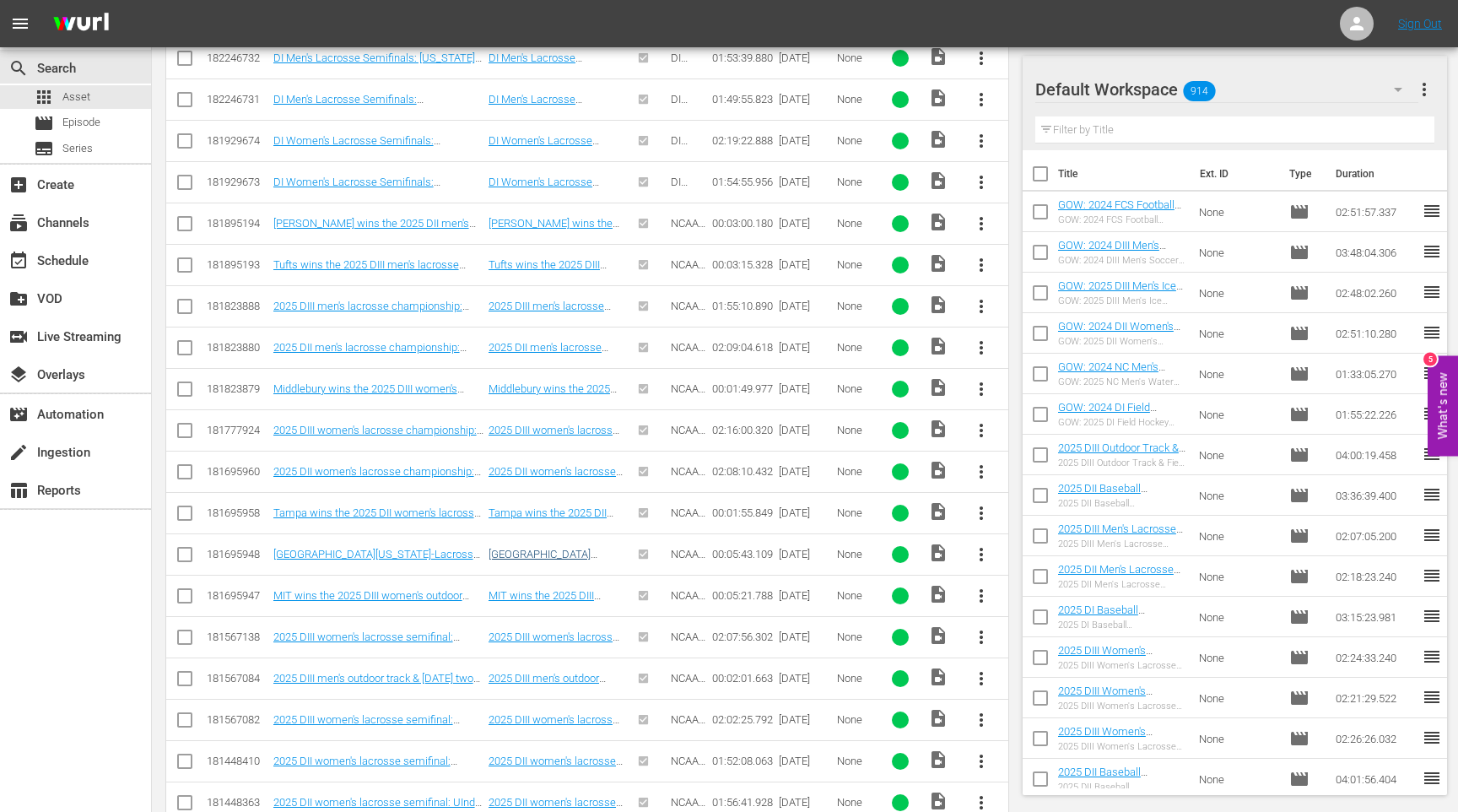
scroll to position [607, 0]
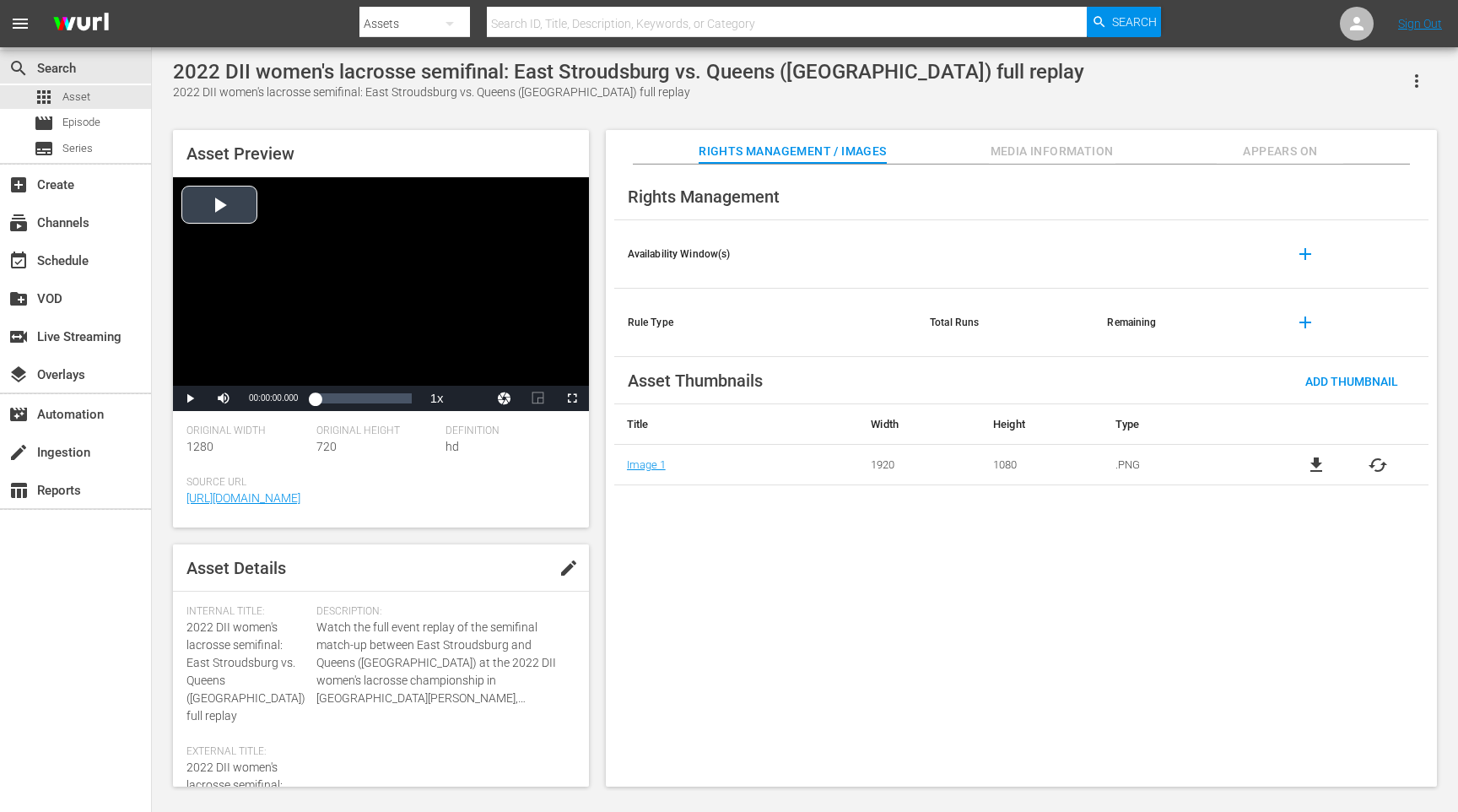
click at [383, 339] on div "Video Player" at bounding box center [381, 282] width 416 height 209
click at [327, 401] on div "00:00:00.636" at bounding box center [321, 398] width 12 height 16
click at [327, 401] on div "00:15:42.160" at bounding box center [321, 398] width 12 height 16
click at [333, 400] on div "00:24:26.817" at bounding box center [324, 398] width 18 height 16
click at [340, 401] on div "00:33:37.689" at bounding box center [328, 398] width 26 height 16
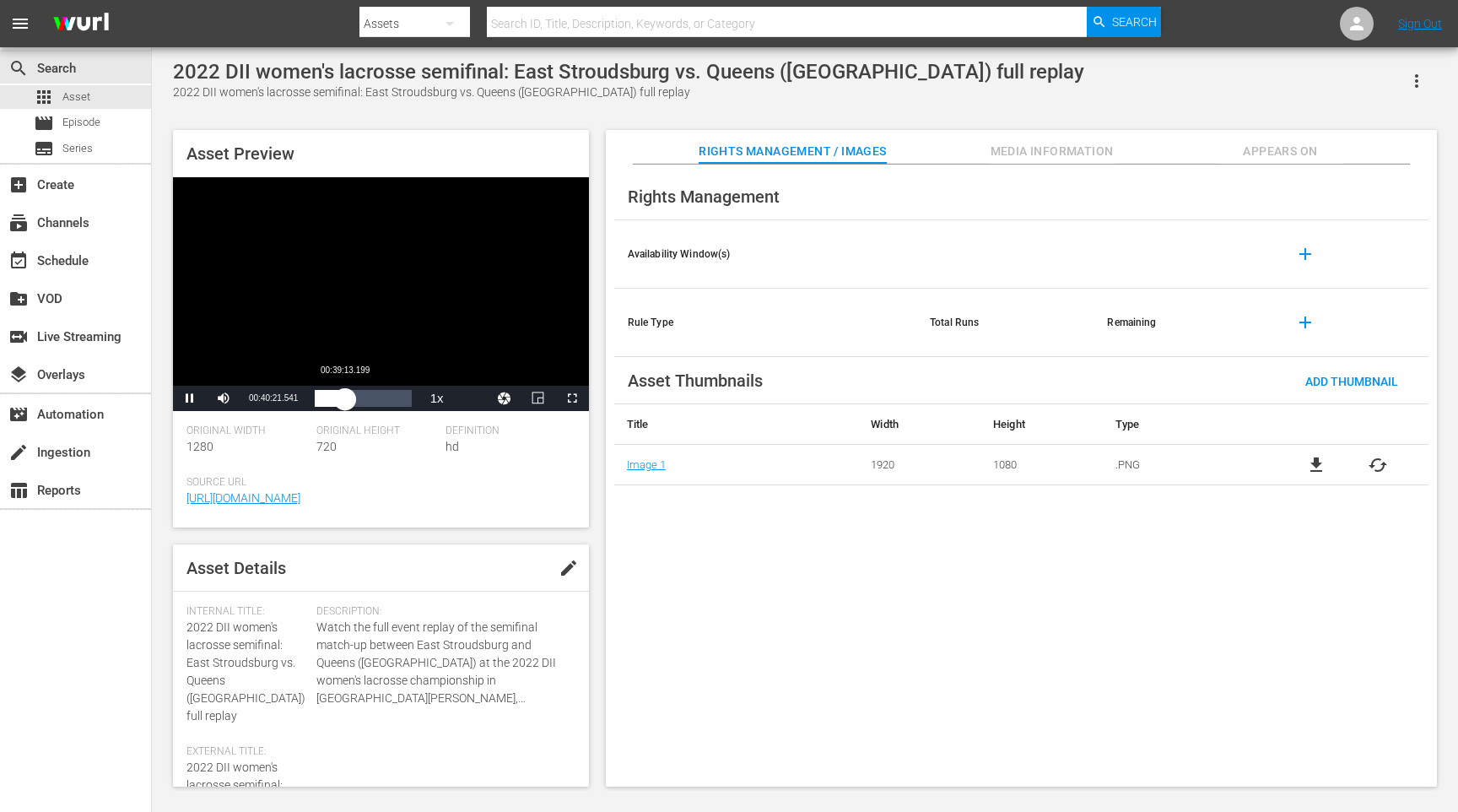
click at [344, 400] on div "00:40:21.604" at bounding box center [330, 398] width 30 height 16
click at [343, 400] on div "00:39:14.719" at bounding box center [330, 398] width 29 height 16
click at [342, 400] on div "00:38:07.156" at bounding box center [329, 398] width 28 height 16
click at [340, 399] on div "00:36:59.826" at bounding box center [329, 398] width 27 height 16
click at [440, 302] on span "2x" at bounding box center [437, 303] width 11 height 12
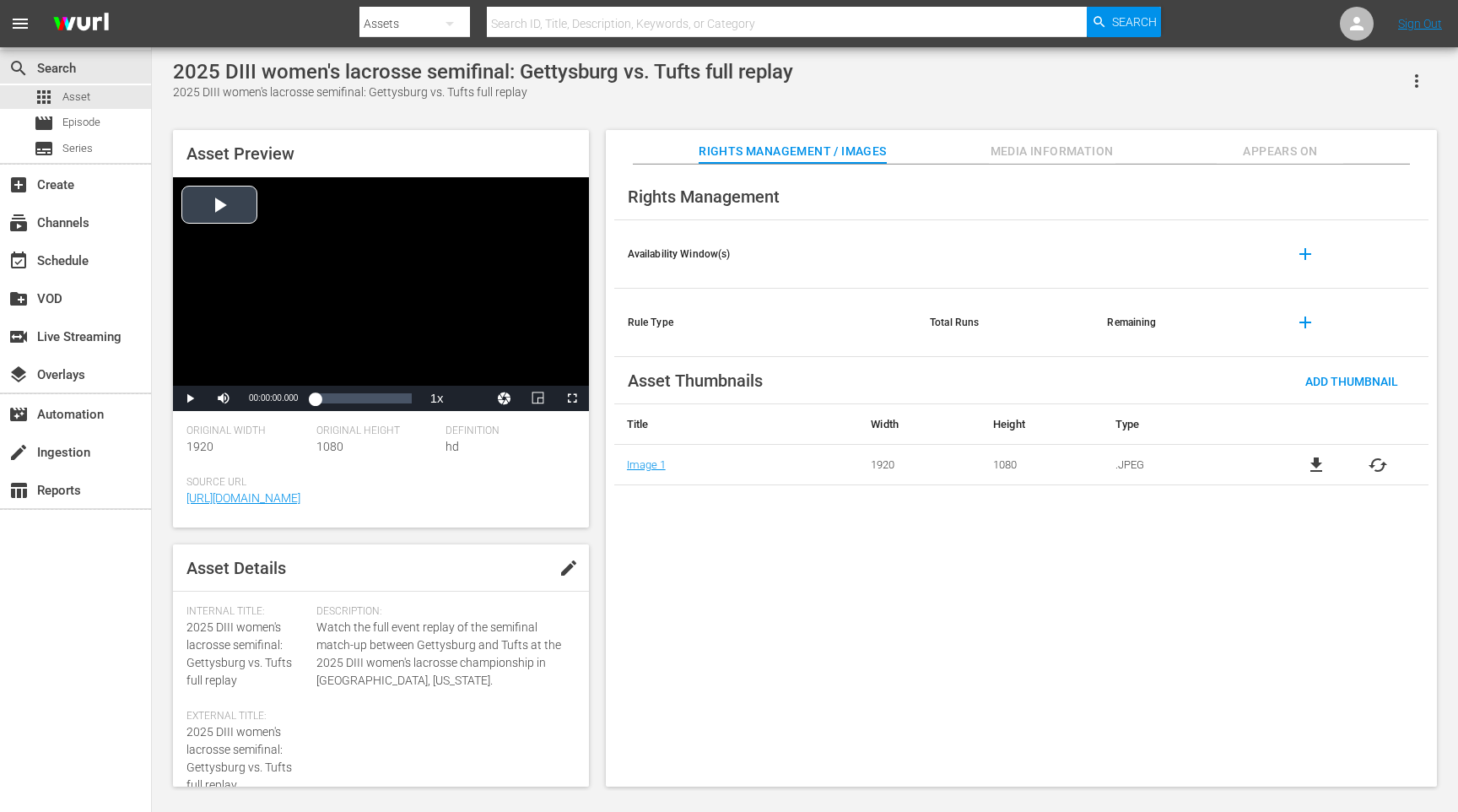
click at [362, 261] on div "Video Player" at bounding box center [381, 282] width 416 height 209
click at [326, 401] on div "00:00:02.088" at bounding box center [321, 398] width 11 height 16
click at [326, 400] on div "00:14:36.958" at bounding box center [321, 398] width 11 height 16
click at [333, 399] on div "00:24:42.170" at bounding box center [324, 398] width 18 height 16
click at [340, 399] on div "00:35:55.924" at bounding box center [328, 398] width 27 height 16
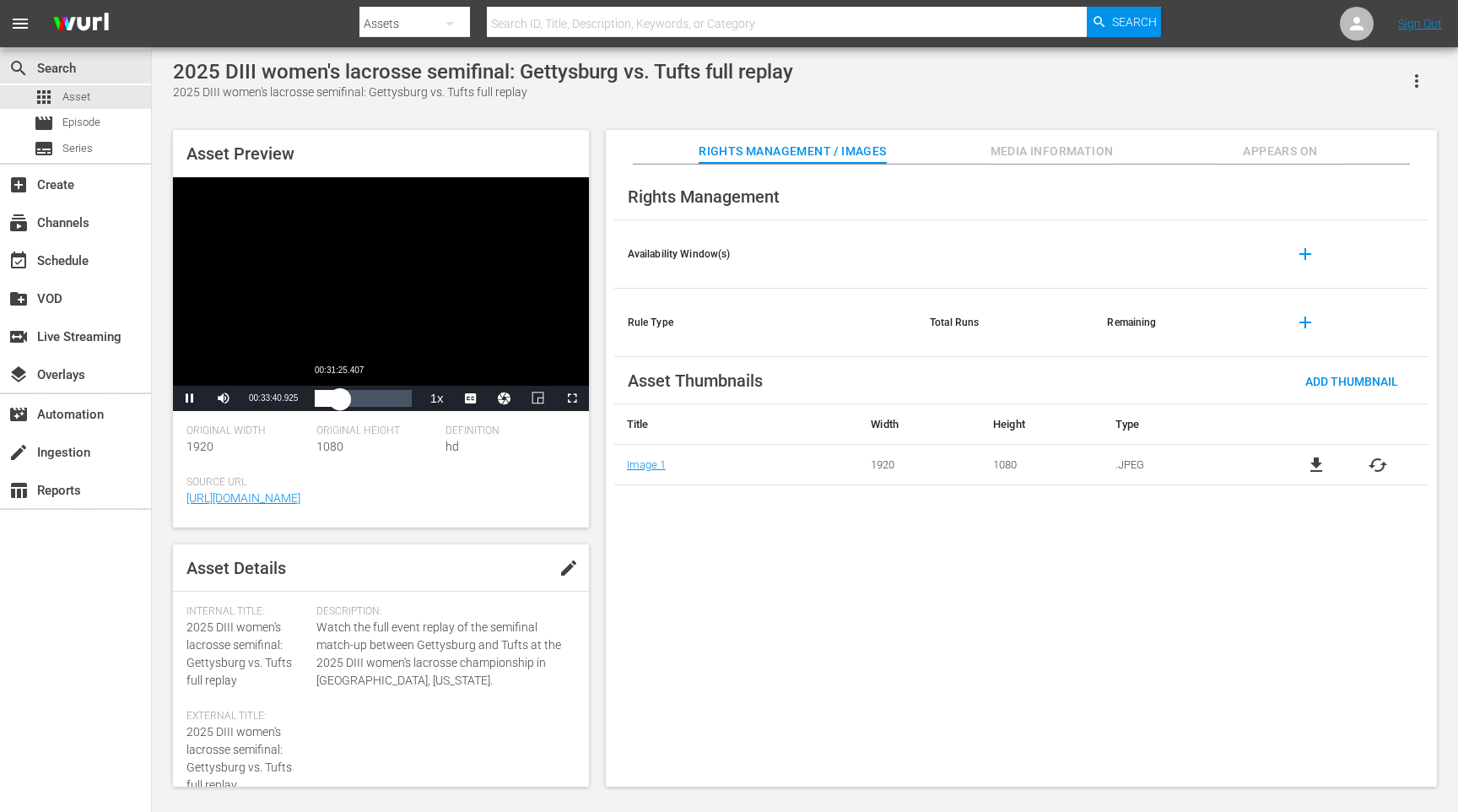
click at [339, 399] on div "00:33:40.894" at bounding box center [328, 398] width 26 height 16
click at [441, 304] on span "2x" at bounding box center [437, 303] width 11 height 12
click at [190, 398] on span "Video Player" at bounding box center [190, 398] width 0 height 0
click at [334, 70] on div "2025 DIII women's lacrosse semifinal: Gettysburg vs. Tufts full replay" at bounding box center [483, 71] width 620 height 24
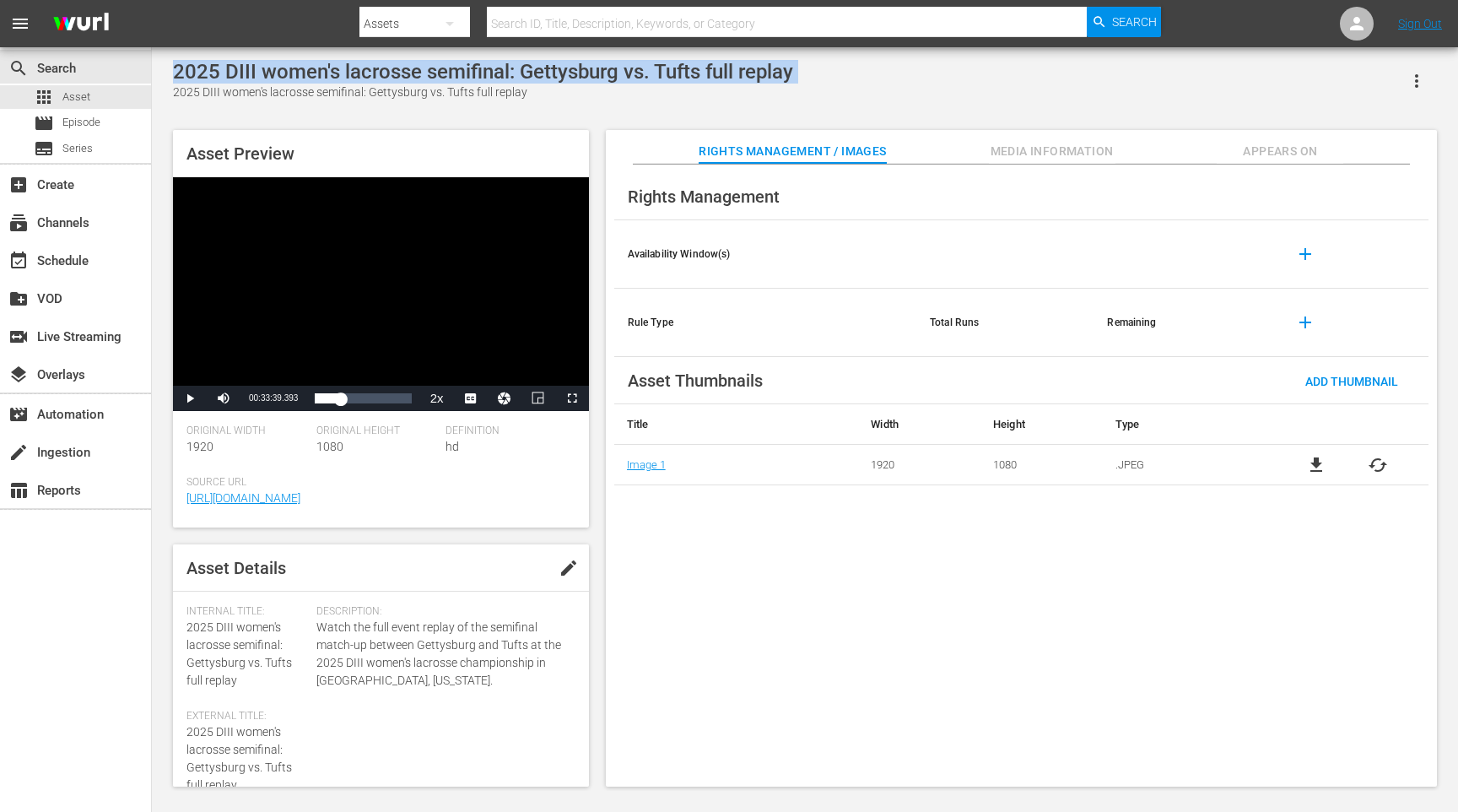
click at [334, 70] on div "2025 DIII women's lacrosse semifinal: Gettysburg vs. Tufts full replay" at bounding box center [483, 71] width 620 height 24
copy div "2025 DIII women's lacrosse semifinal: Gettysburg vs. Tufts full replay"
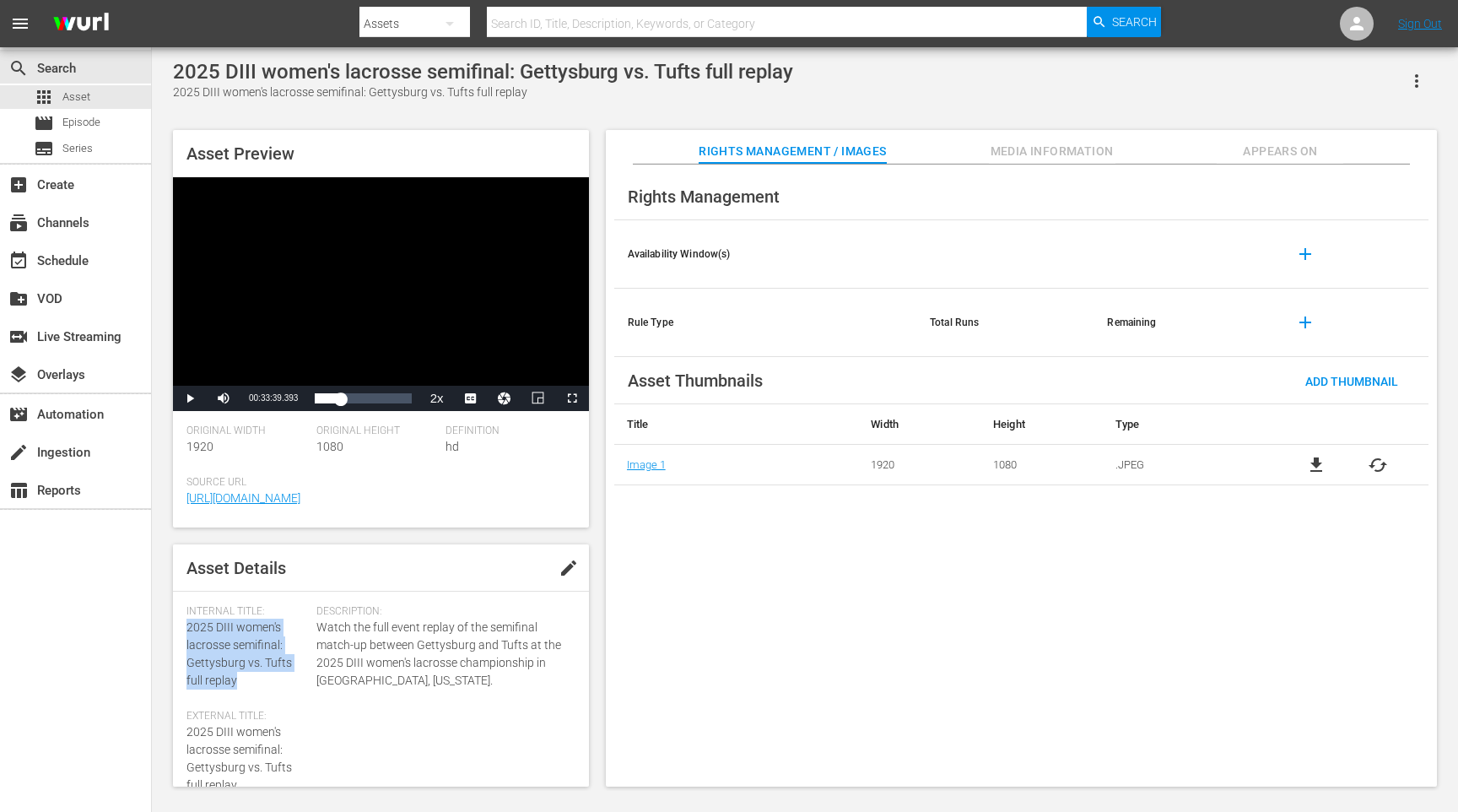
drag, startPoint x: 233, startPoint y: 702, endPoint x: 189, endPoint y: 649, distance: 68.9
click at [189, 648] on span "2025 DIII women's lacrosse semifinal: Gettysburg vs. Tufts full replay" at bounding box center [239, 653] width 105 height 67
copy span "2025 DIII women's lacrosse semifinal: Gettysburg vs. Tufts full replay"
click at [321, 732] on div "Description: Watch the full event replay of the semifinal match-up between Gett…" at bounding box center [446, 709] width 259 height 210
click at [109, 102] on div "apps Asset" at bounding box center [75, 97] width 151 height 24
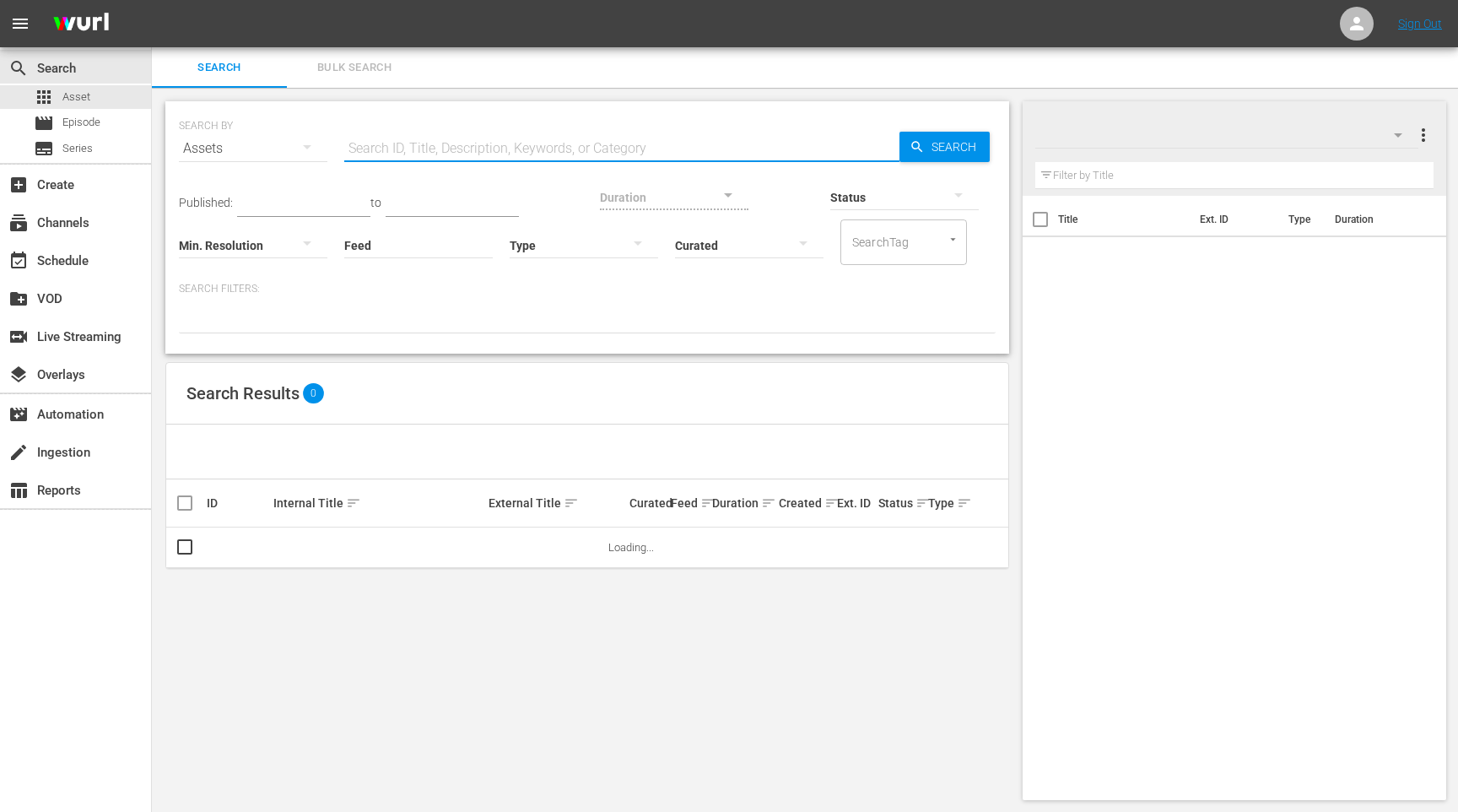
click at [509, 165] on input "text" at bounding box center [622, 148] width 555 height 40
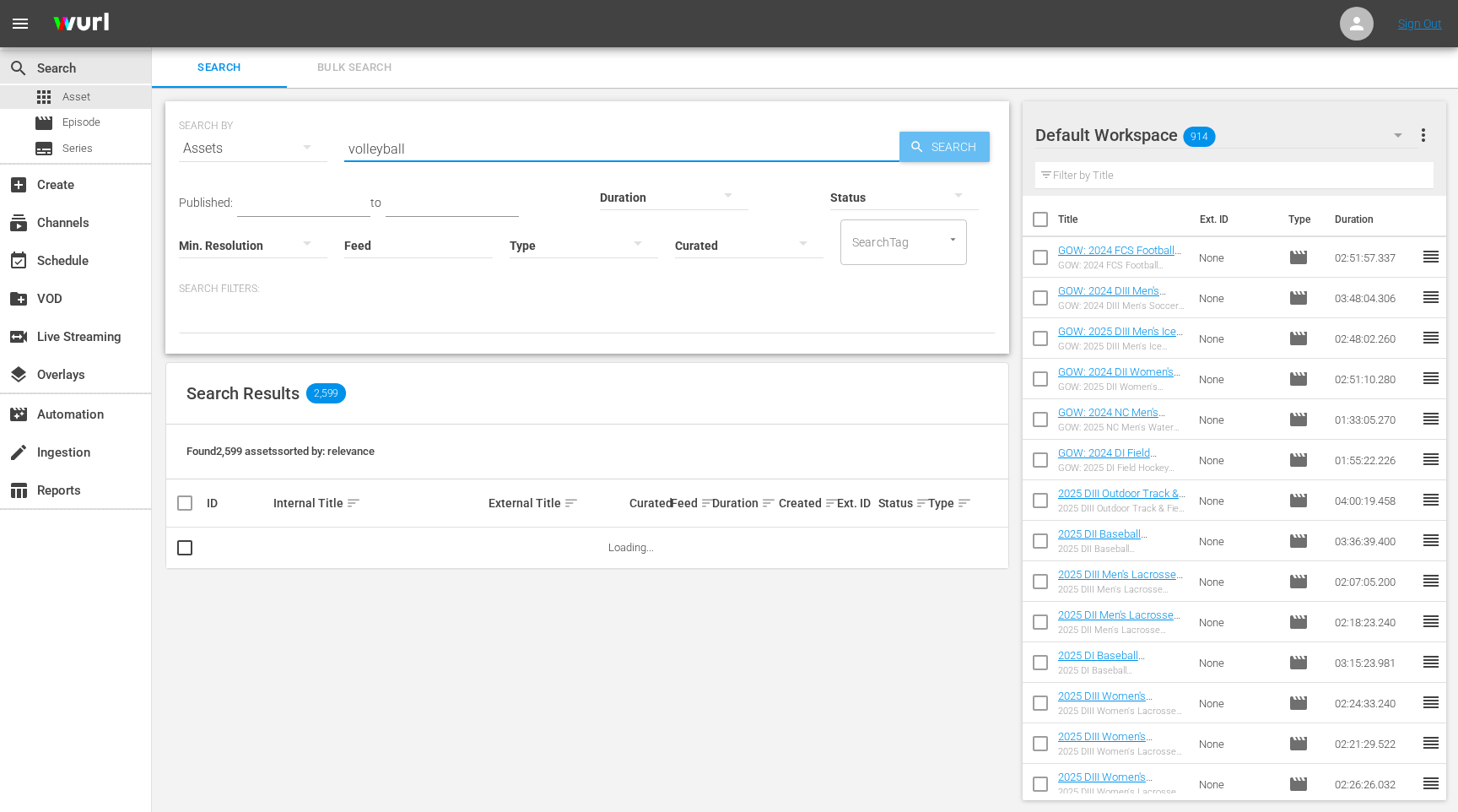
type input "volleyball"
click at [930, 146] on span "Search" at bounding box center [957, 146] width 65 height 30
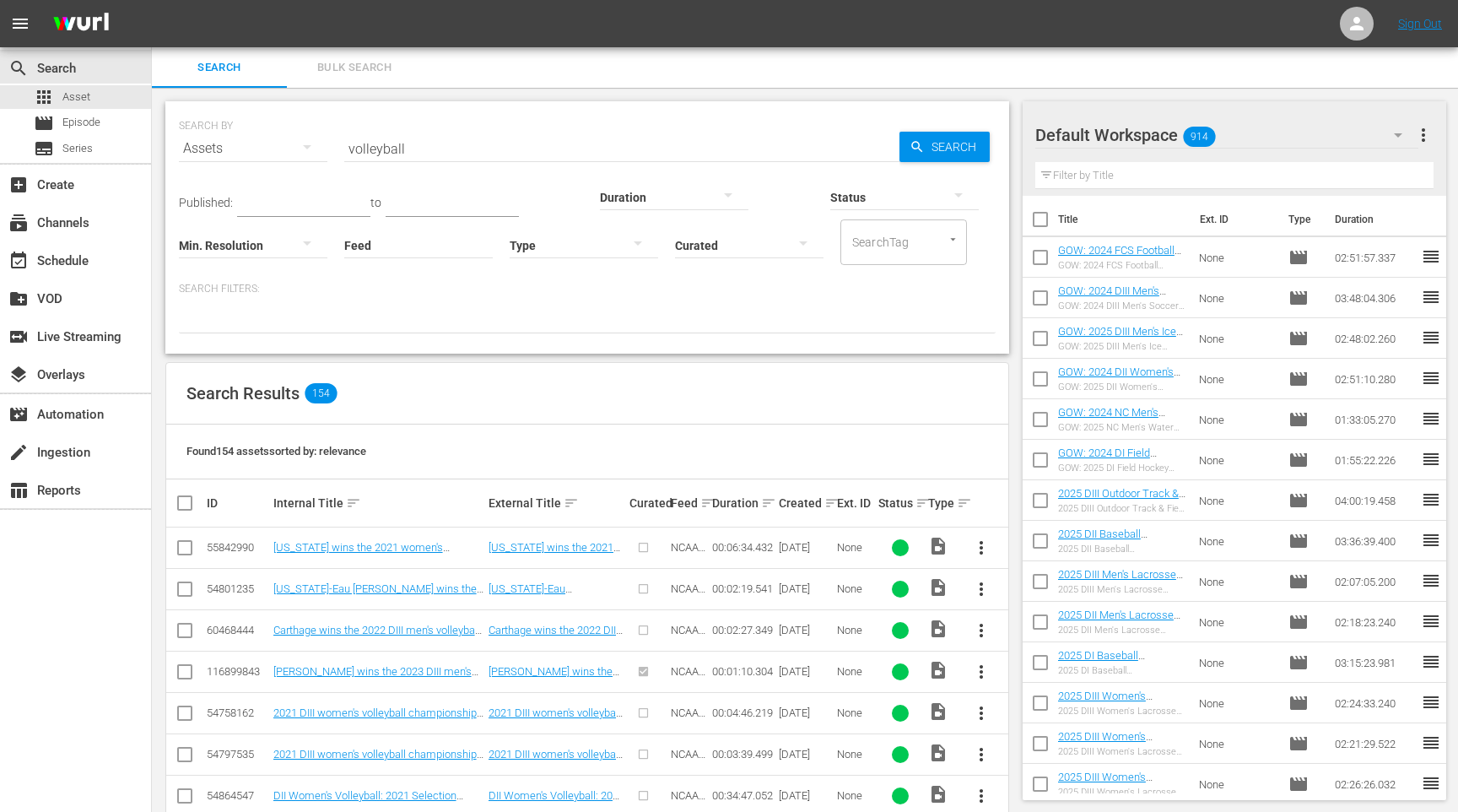
click at [841, 498] on div "Ext. ID" at bounding box center [855, 503] width 37 height 14
click at [837, 500] on div "Ext. ID" at bounding box center [855, 503] width 37 height 14
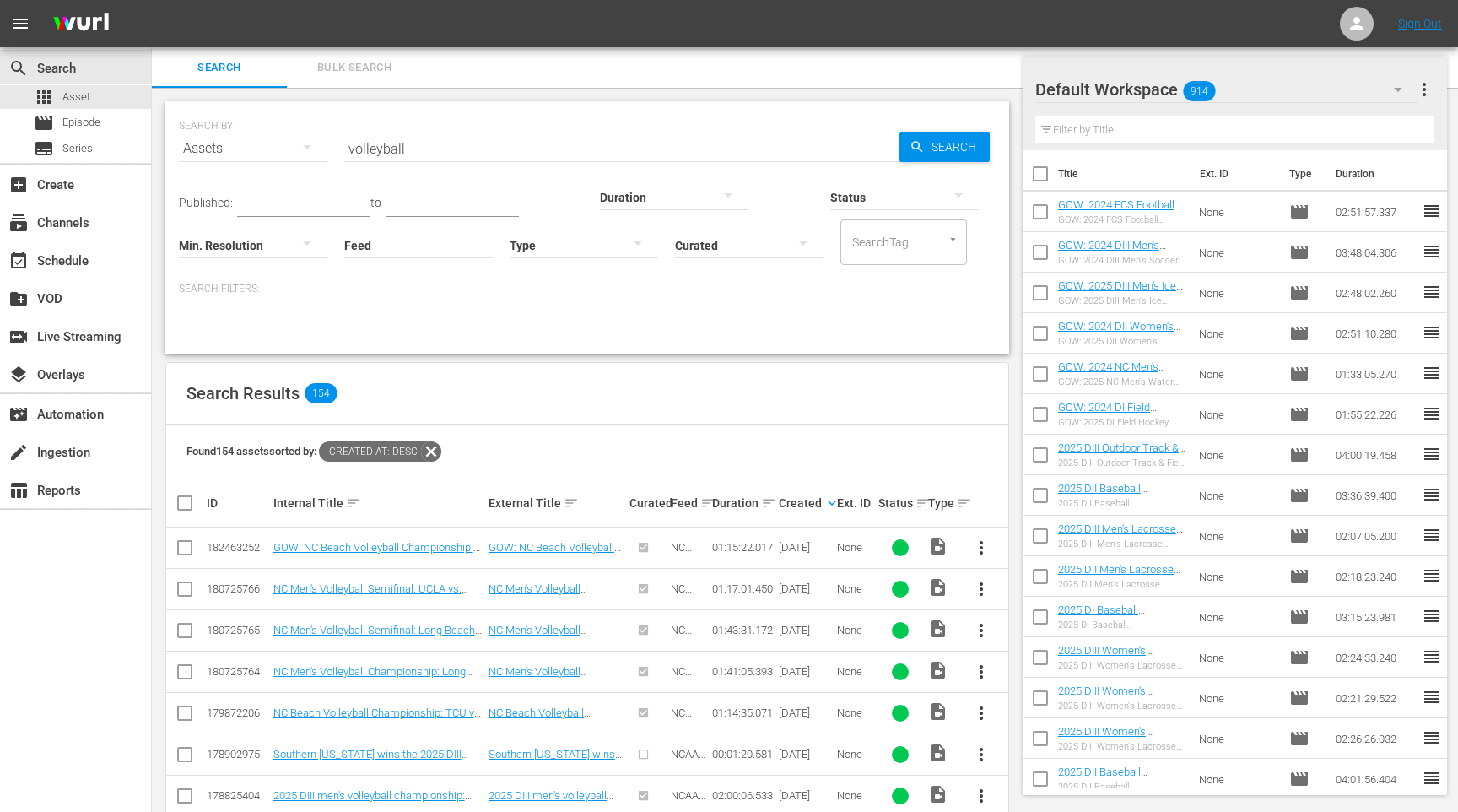
scroll to position [339, 0]
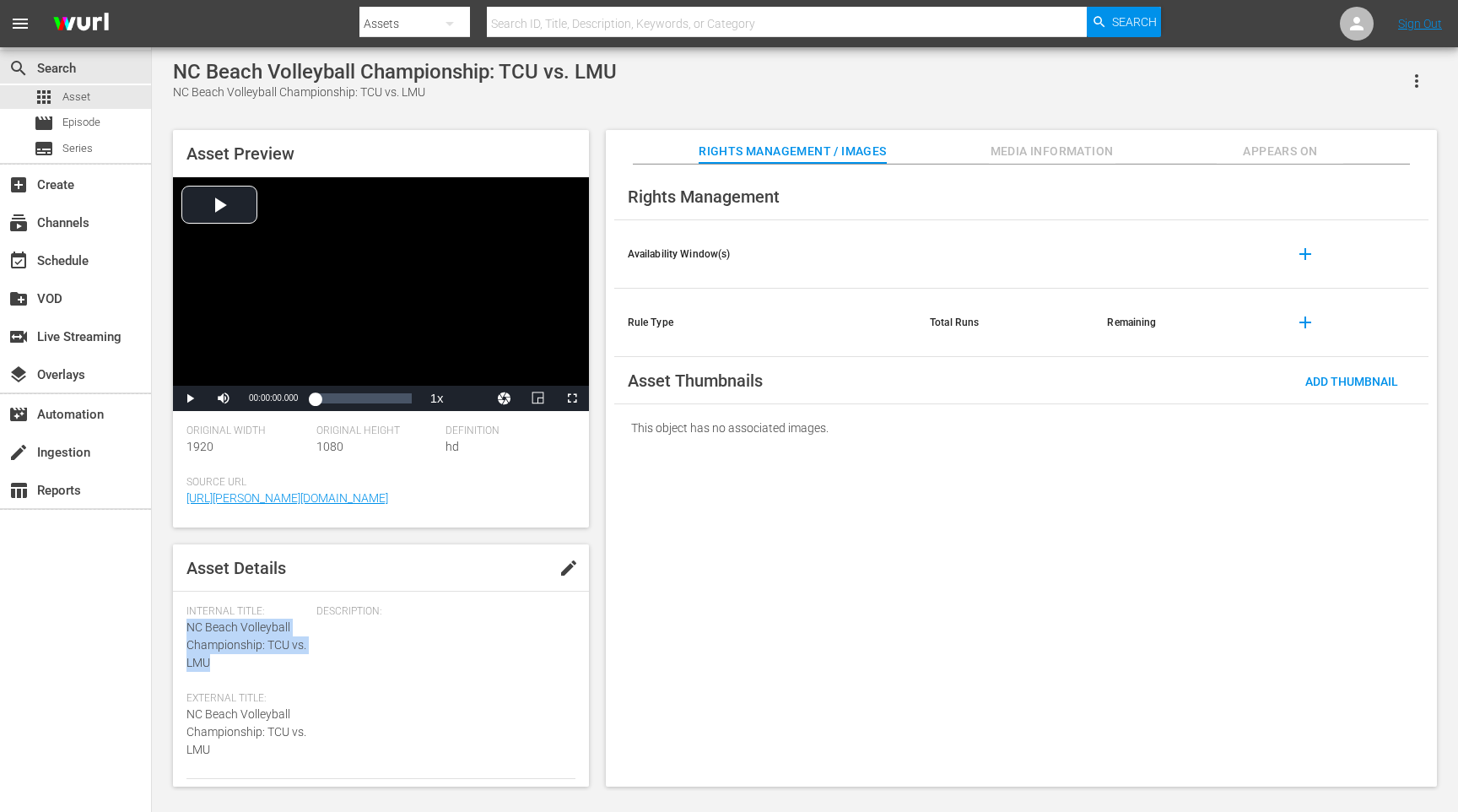
drag, startPoint x: 234, startPoint y: 670, endPoint x: 189, endPoint y: 623, distance: 65.1
click at [189, 623] on div "Internal Title: NC Beach Volleyball Championship: TCU vs. LMU" at bounding box center [247, 638] width 122 height 67
copy span "NC Beach Volleyball Championship: TCU vs. LMU"
